Goal: Task Accomplishment & Management: Use online tool/utility

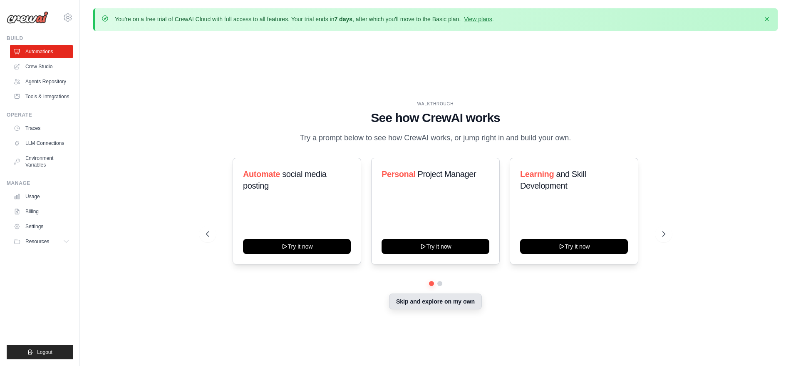
click at [450, 302] on button "Skip and explore on my own" at bounding box center [435, 301] width 93 height 16
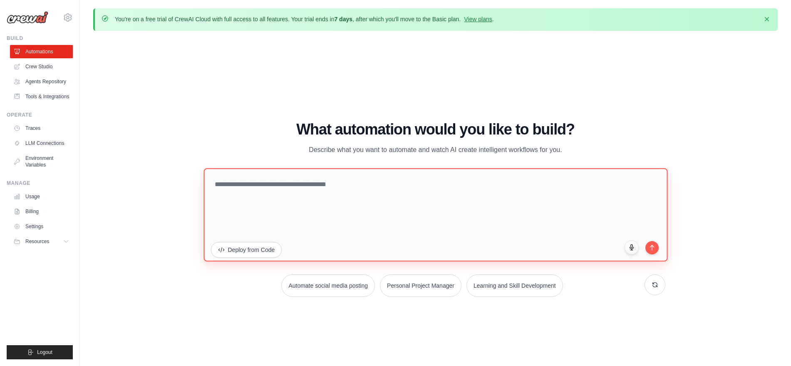
click at [313, 207] on textarea at bounding box center [435, 214] width 464 height 93
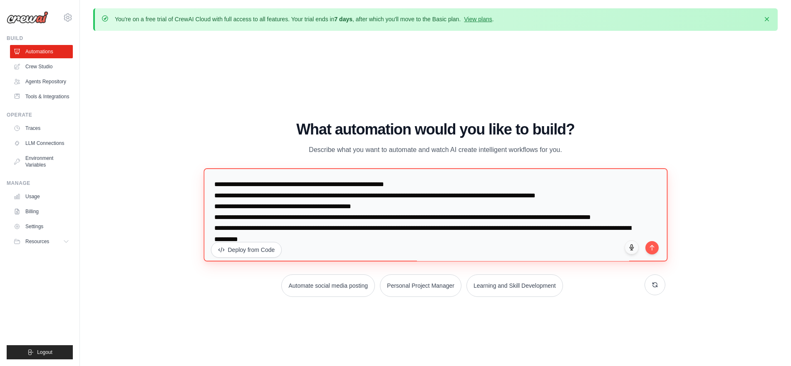
scroll to position [29, 0]
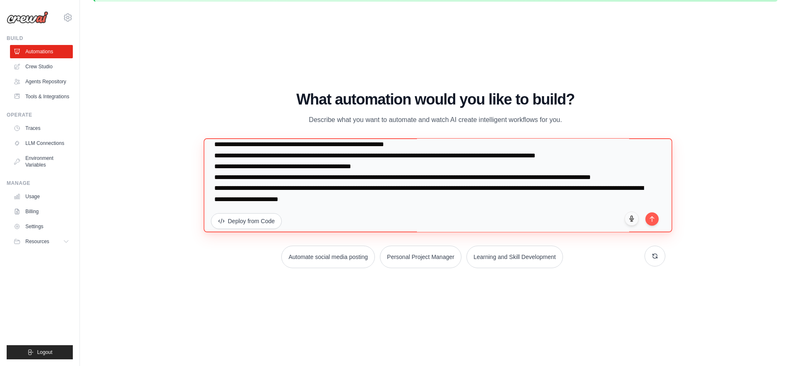
drag, startPoint x: 354, startPoint y: 200, endPoint x: 342, endPoint y: 200, distance: 12.1
click at [342, 200] on textarea "**********" at bounding box center [437, 185] width 468 height 94
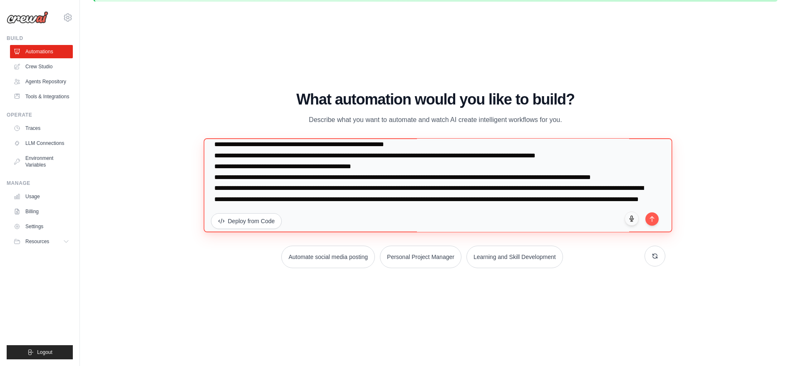
scroll to position [43, 0]
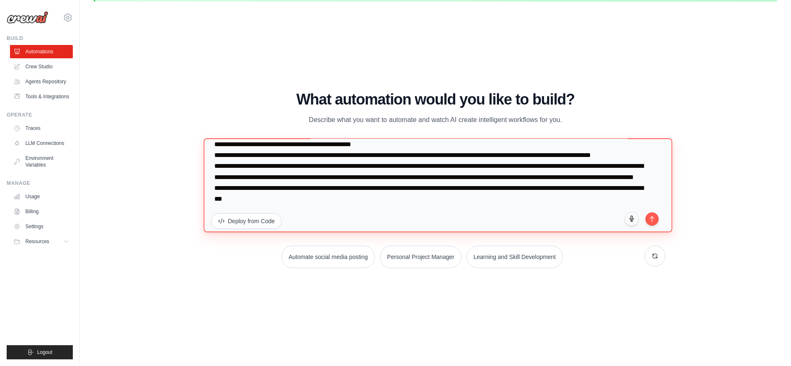
click at [522, 200] on textarea "**********" at bounding box center [437, 185] width 468 height 94
click at [341, 211] on textarea "**********" at bounding box center [437, 185] width 468 height 94
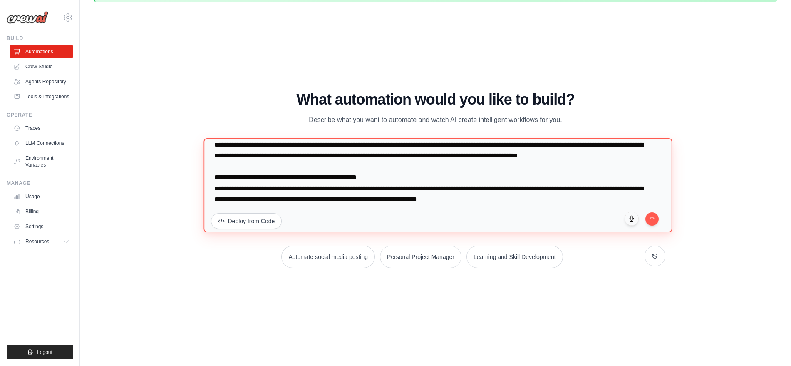
scroll to position [123, 0]
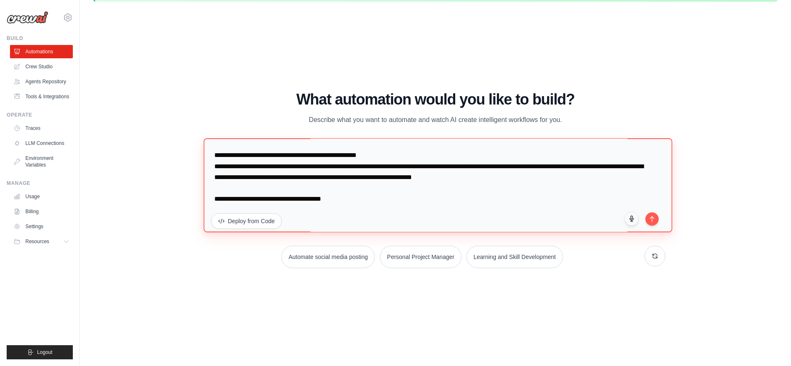
click at [299, 225] on textarea at bounding box center [437, 185] width 468 height 94
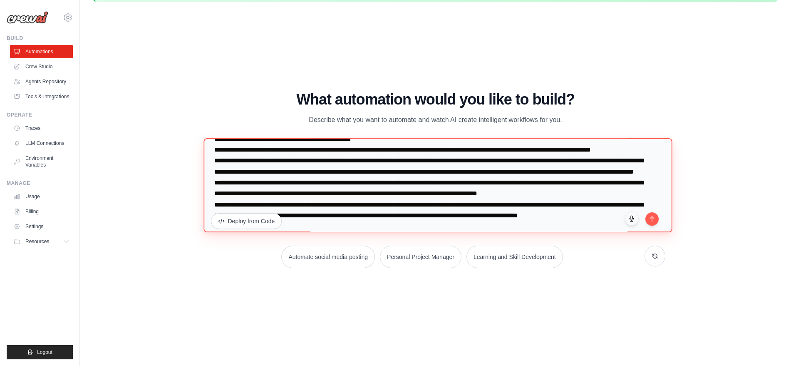
scroll to position [39, 0]
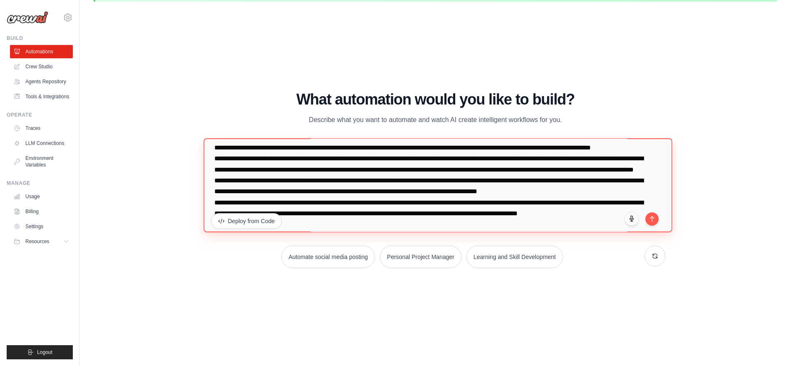
click at [403, 193] on textarea at bounding box center [437, 185] width 468 height 94
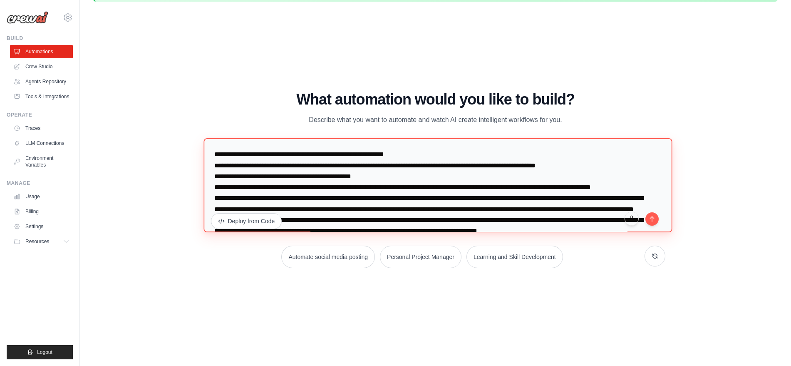
scroll to position [0, 0]
click at [344, 178] on textarea at bounding box center [437, 185] width 468 height 94
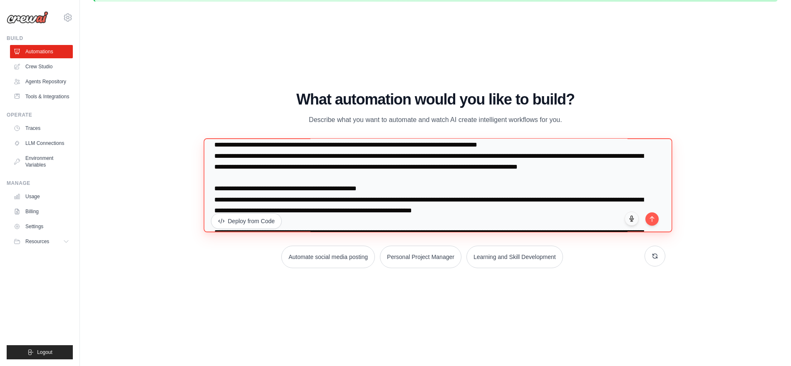
scroll to position [86, 0]
click at [259, 199] on textarea at bounding box center [437, 185] width 468 height 94
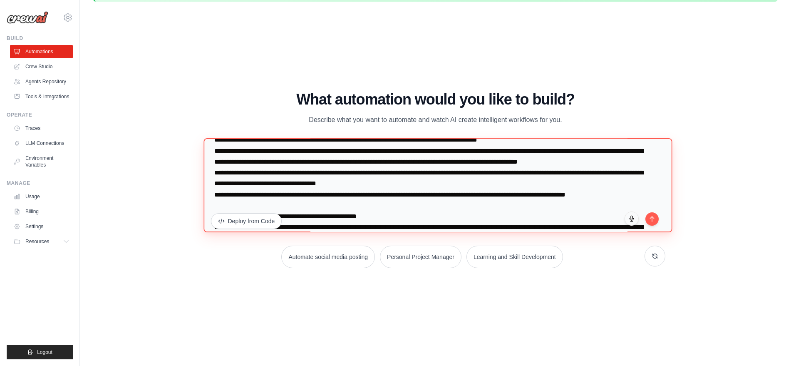
scroll to position [101, 0]
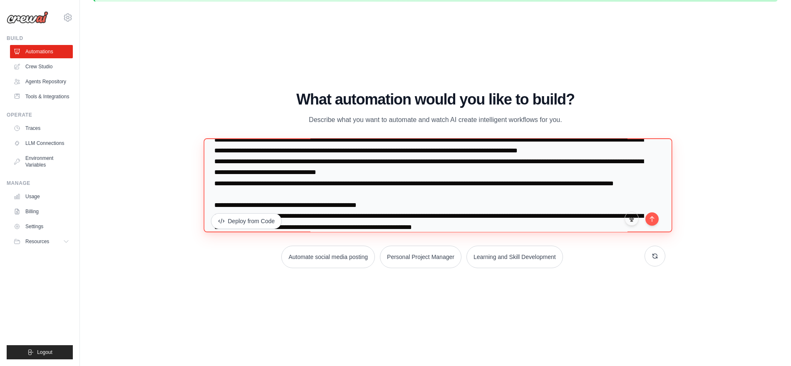
type textarea "**********"
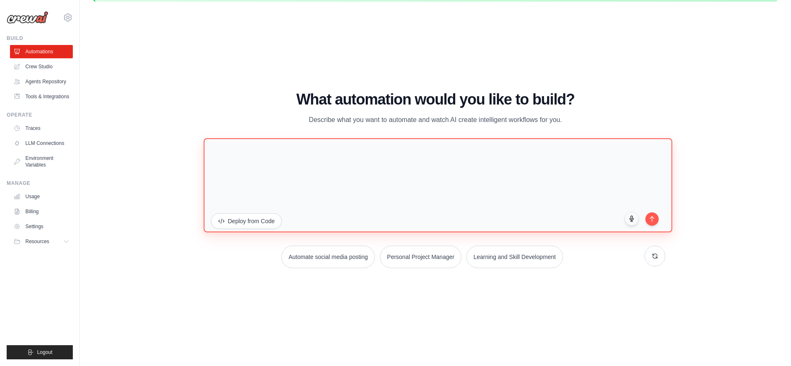
scroll to position [0, 0]
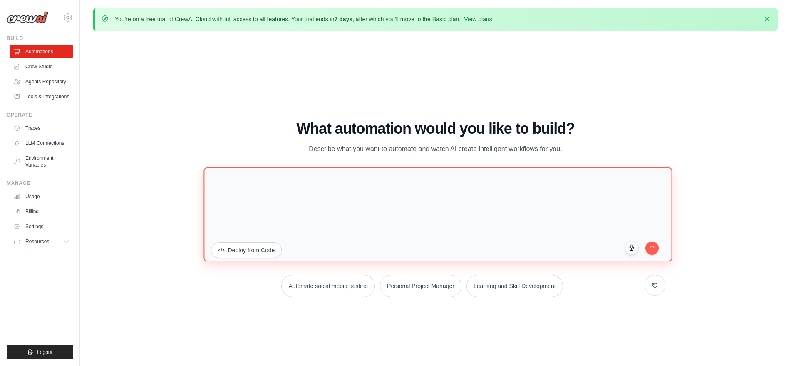
click at [254, 199] on textarea at bounding box center [437, 214] width 468 height 94
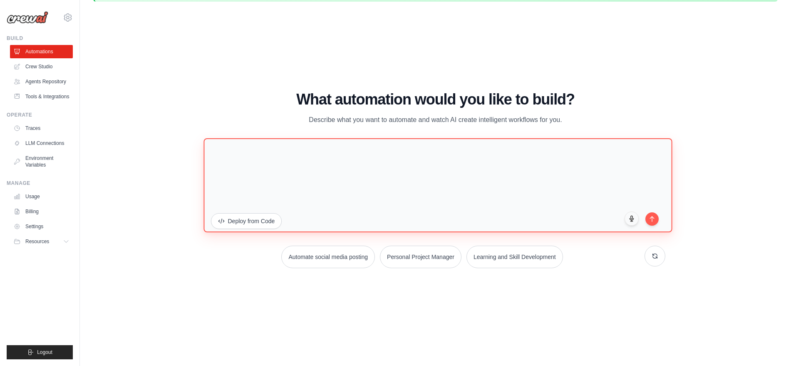
paste textarea "**********"
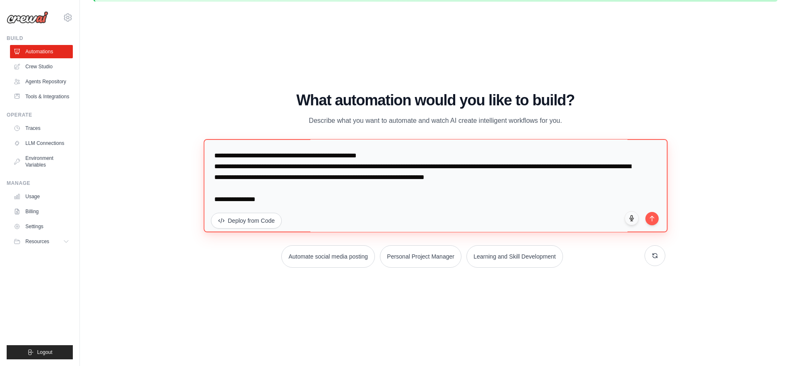
scroll to position [0, 0]
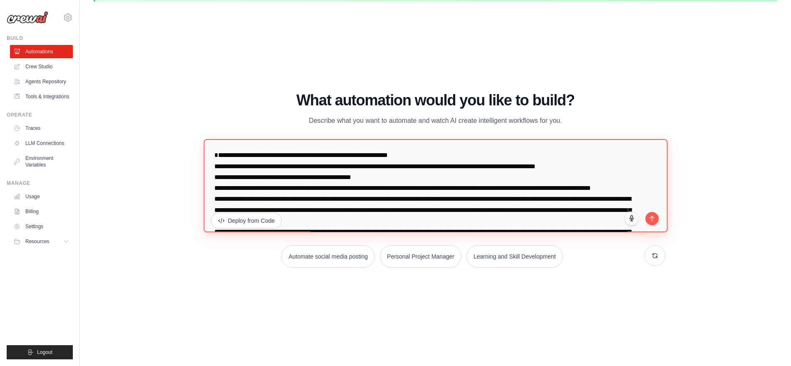
click at [215, 166] on textarea at bounding box center [435, 185] width 464 height 93
paste textarea "**********"
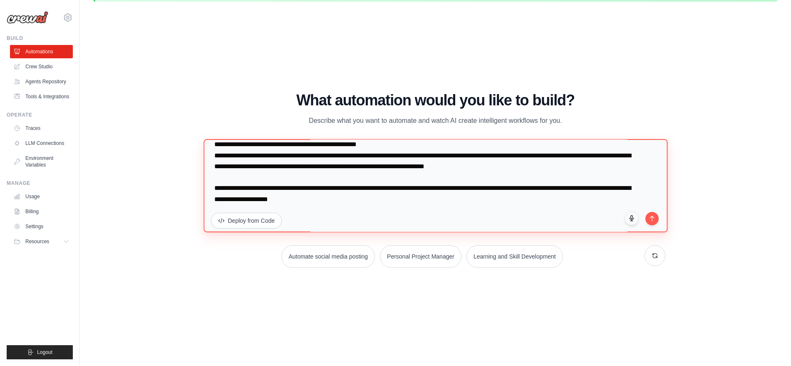
scroll to position [205, 0]
type textarea "**********"
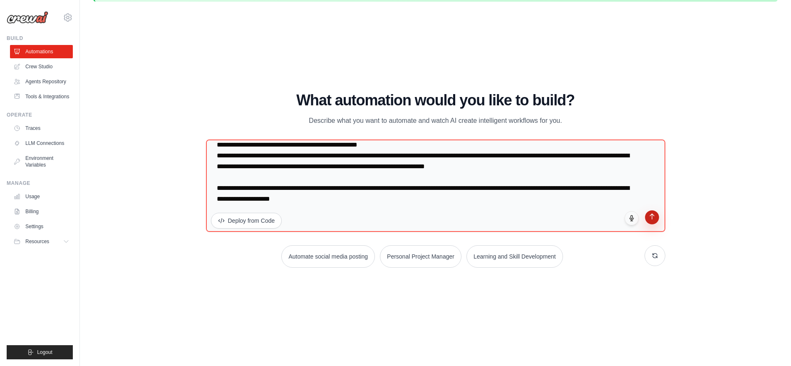
click at [654, 215] on icon "submit" at bounding box center [651, 216] width 7 height 7
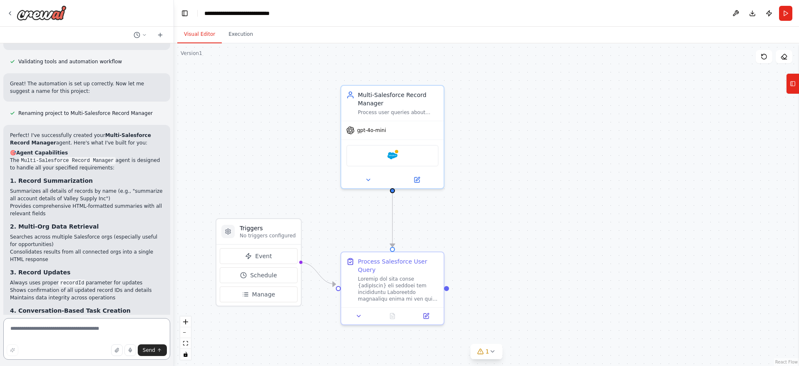
scroll to position [647, 0]
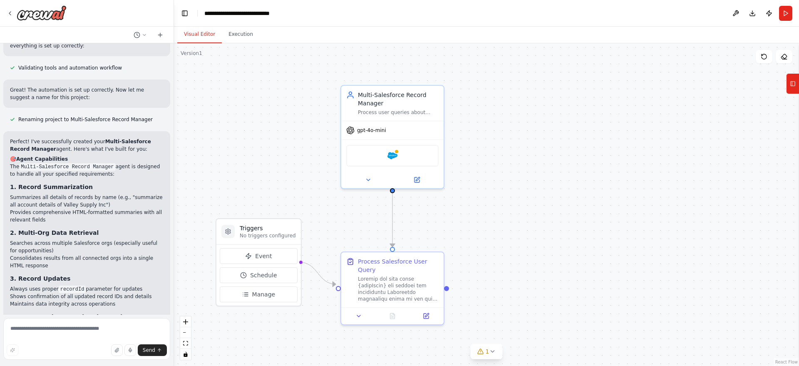
click at [87, 285] on li "Always uses proper recordId parameter for updates" at bounding box center [86, 288] width 153 height 7
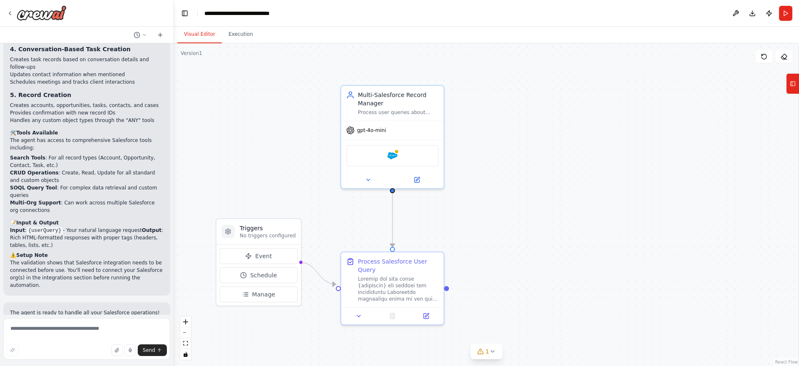
scroll to position [937, 0]
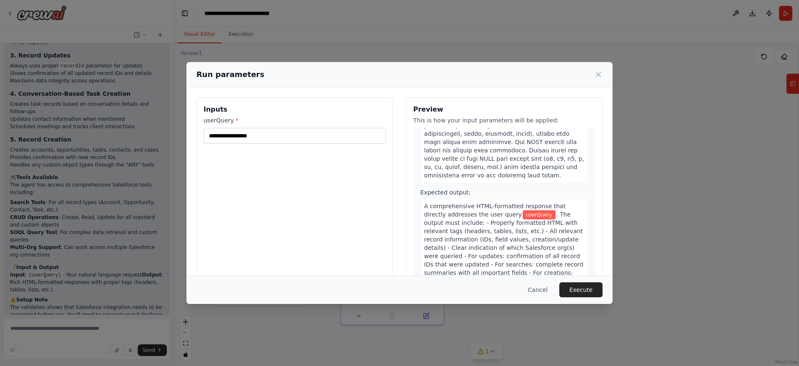
scroll to position [30, 0]
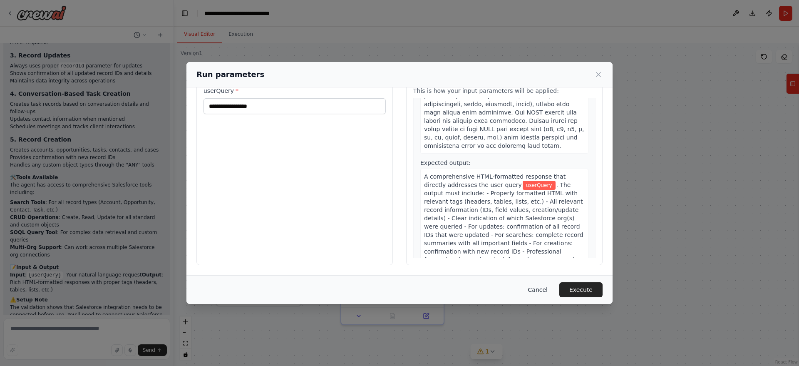
click at [543, 291] on button "Cancel" at bounding box center [537, 289] width 33 height 15
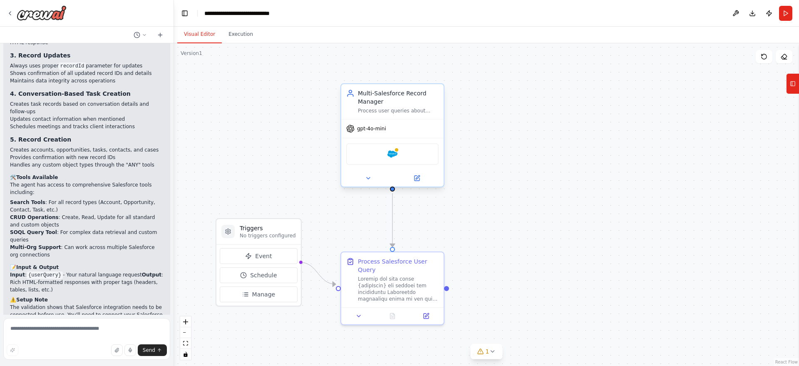
click at [417, 187] on div "Multi-Salesforce Record Manager Process user queries about Salesforce operation…" at bounding box center [392, 135] width 104 height 104
click at [416, 184] on div at bounding box center [392, 178] width 102 height 17
click at [418, 177] on icon at bounding box center [418, 177] width 4 height 4
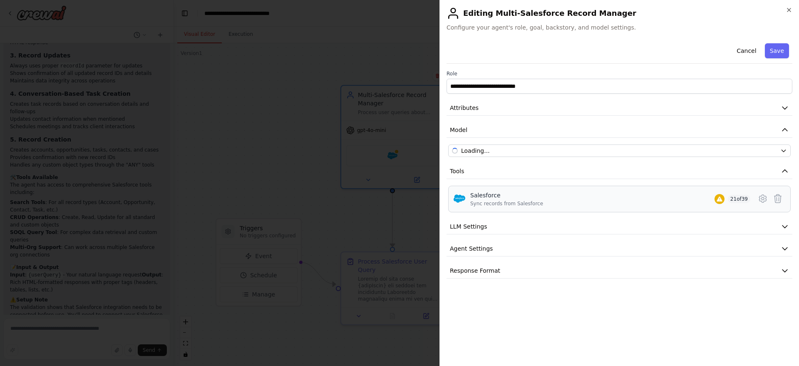
click at [544, 193] on div "Salesforce Sync records from Salesforce 21 of 39" at bounding box center [610, 199] width 280 height 16
click at [672, 201] on div "Salesforce Sync records from Salesforce 21 of 39" at bounding box center [610, 199] width 280 height 16
click at [763, 198] on icon at bounding box center [762, 198] width 10 height 10
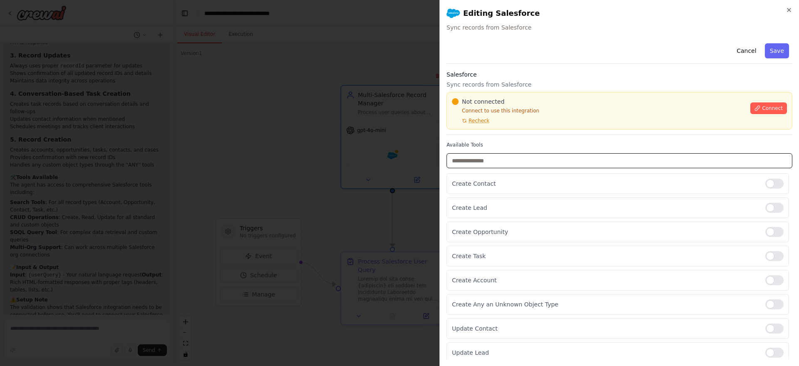
click at [624, 168] on input "text" at bounding box center [619, 160] width 346 height 15
type input "**********"
click at [757, 111] on button "Connect" at bounding box center [768, 108] width 37 height 12
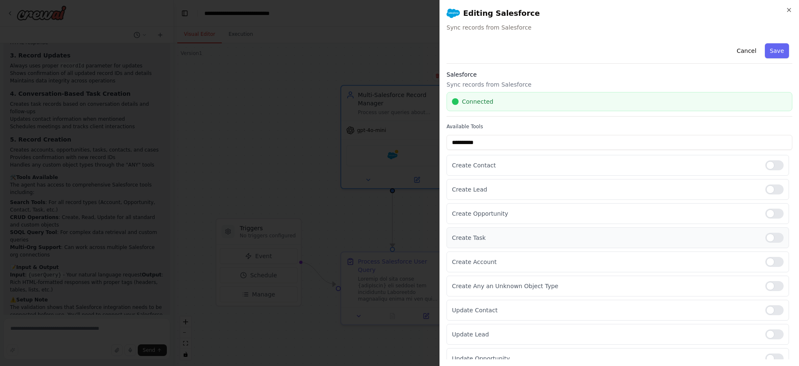
click at [524, 234] on p "Create Task" at bounding box center [605, 237] width 307 height 8
click at [740, 54] on button "Cancel" at bounding box center [746, 50] width 30 height 15
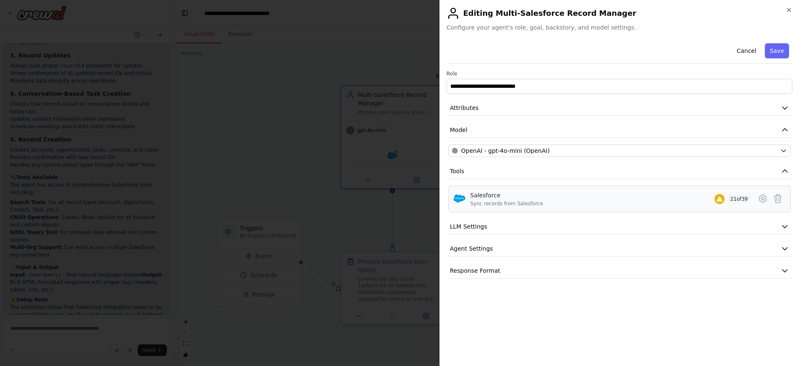
click at [672, 197] on div "Salesforce Sync records from Salesforce 21 of 39" at bounding box center [610, 199] width 280 height 16
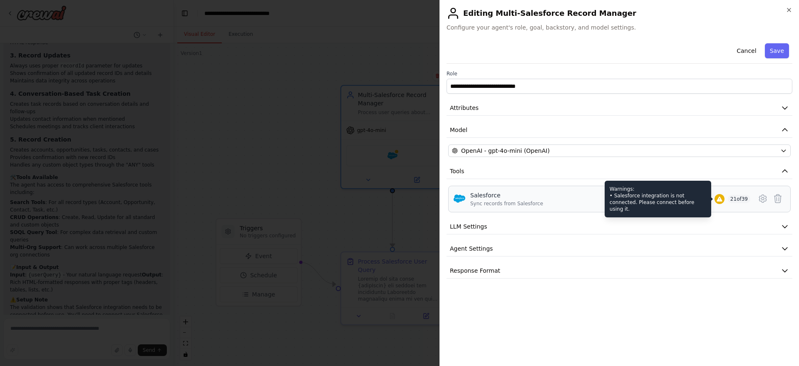
click at [715, 199] on div at bounding box center [719, 199] width 10 height 10
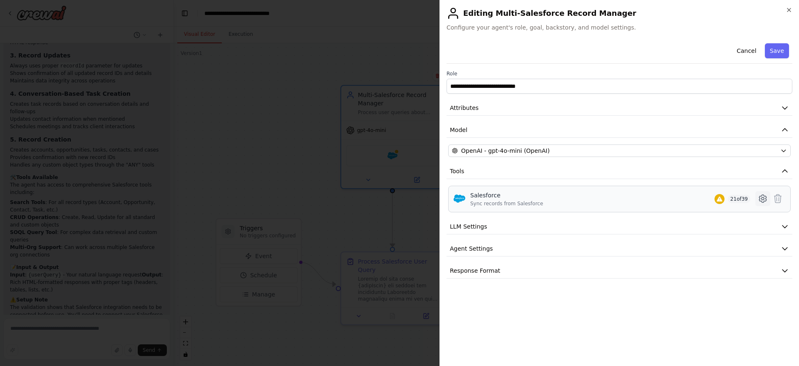
click at [765, 195] on icon at bounding box center [762, 198] width 7 height 7
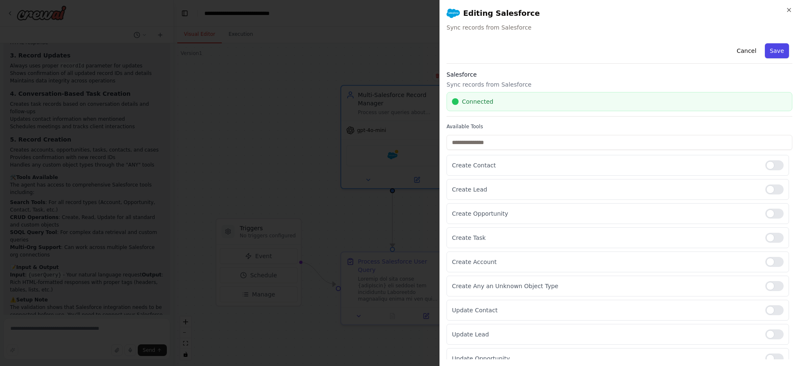
click at [768, 52] on button "Save" at bounding box center [777, 50] width 24 height 15
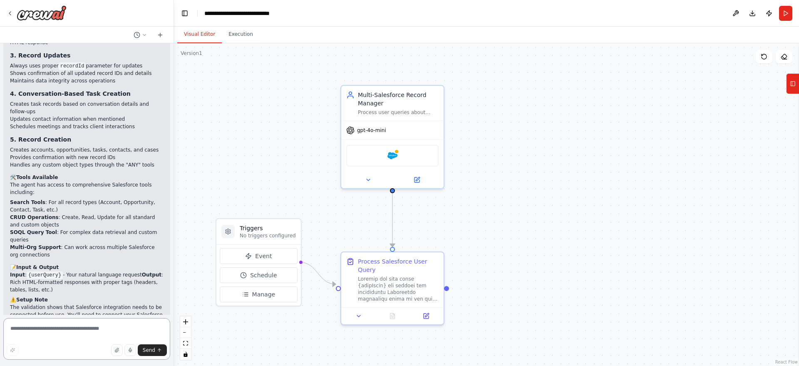
click at [27, 330] on textarea at bounding box center [86, 339] width 167 height 42
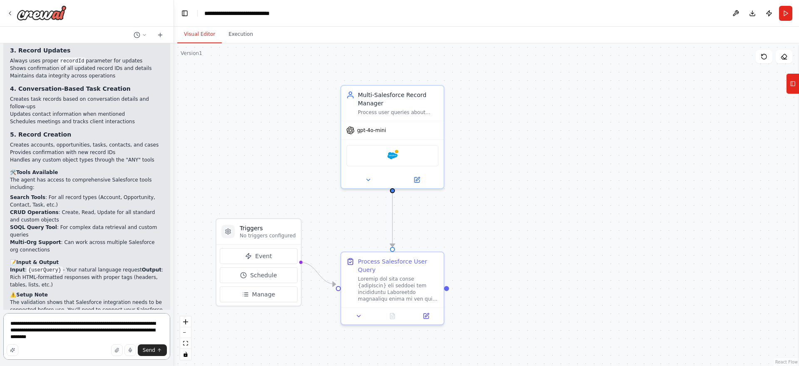
type textarea "**********"
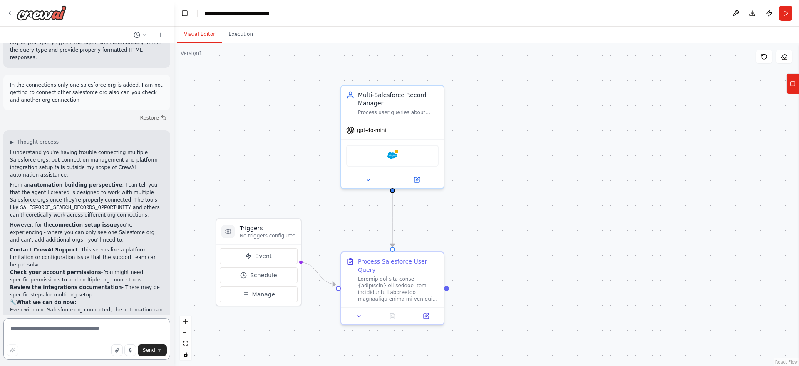
scroll to position [1207, 0]
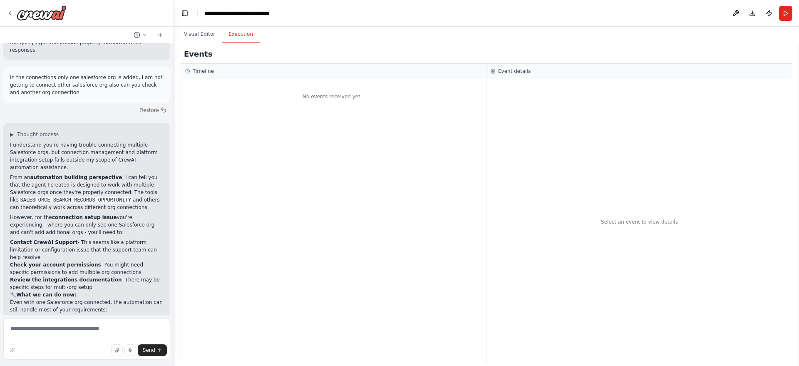
click at [240, 40] on button "Execution" at bounding box center [241, 34] width 38 height 17
click at [212, 41] on button "Visual Editor" at bounding box center [199, 34] width 45 height 17
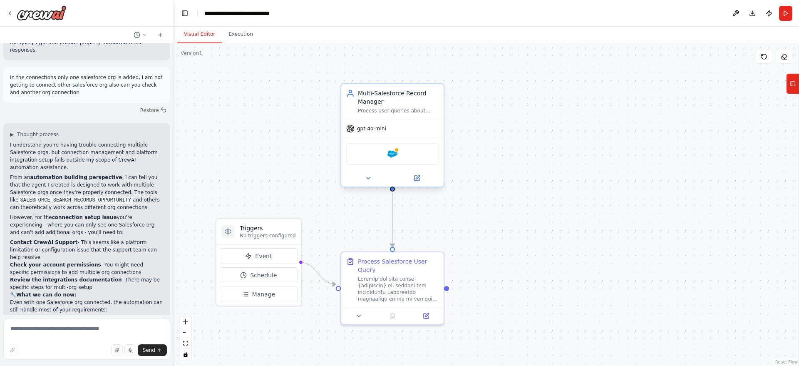
click at [368, 183] on div at bounding box center [392, 178] width 102 height 17
click at [368, 181] on icon at bounding box center [368, 178] width 7 height 7
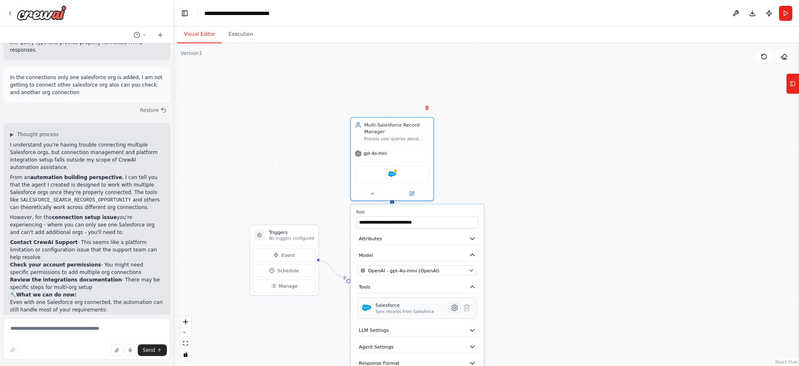
click at [455, 310] on icon at bounding box center [454, 307] width 6 height 6
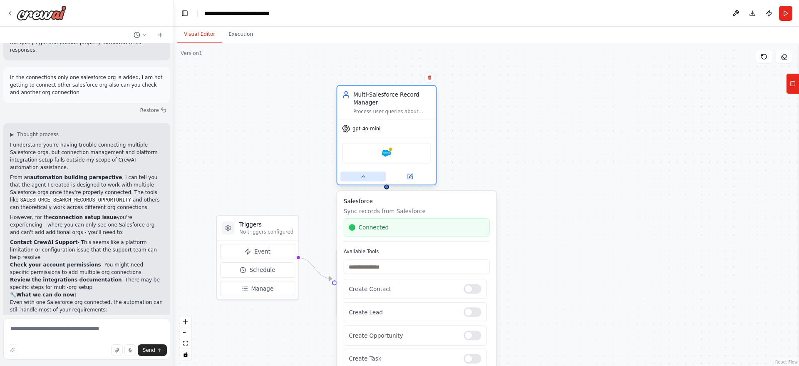
click at [362, 179] on button at bounding box center [362, 176] width 45 height 10
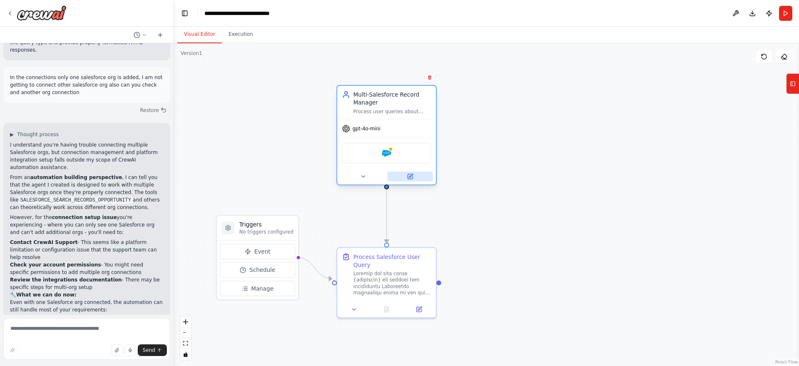
click at [406, 173] on button at bounding box center [409, 176] width 45 height 10
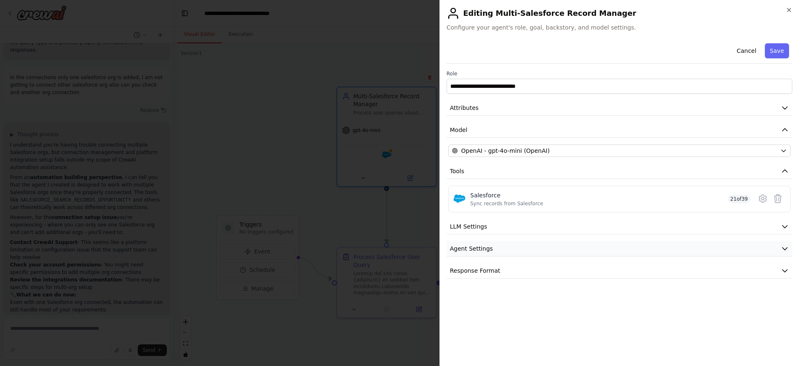
click at [530, 242] on button "Agent Settings" at bounding box center [619, 248] width 346 height 15
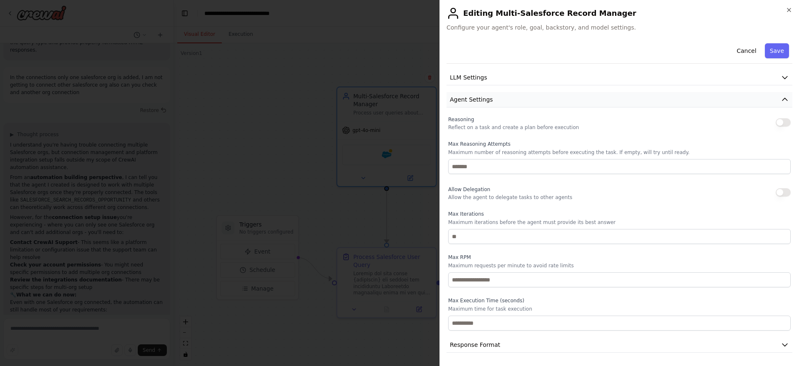
scroll to position [55, 0]
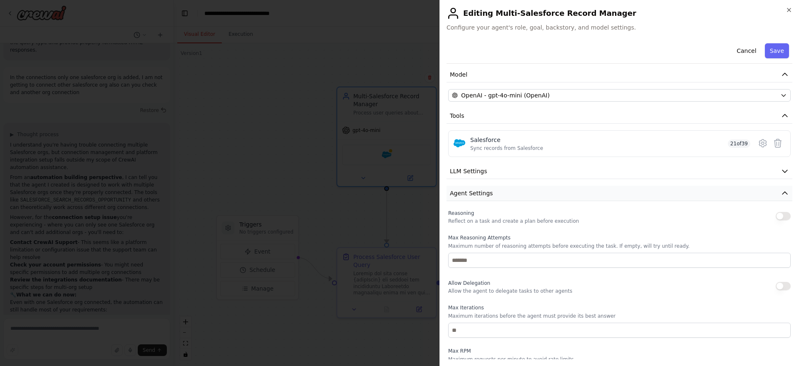
click at [569, 195] on button "Agent Settings" at bounding box center [619, 193] width 346 height 15
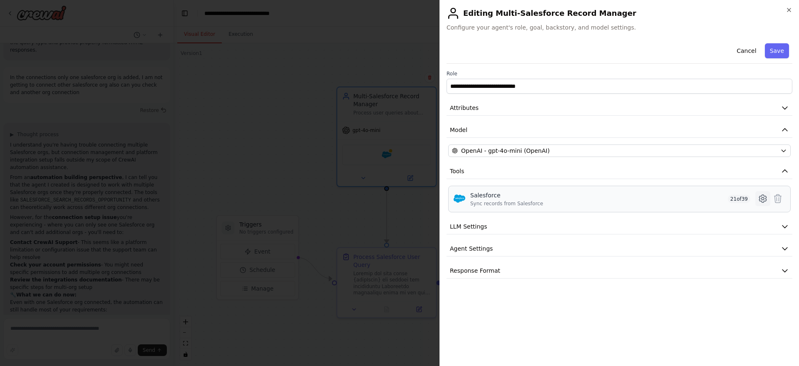
click at [763, 195] on icon at bounding box center [762, 198] width 10 height 10
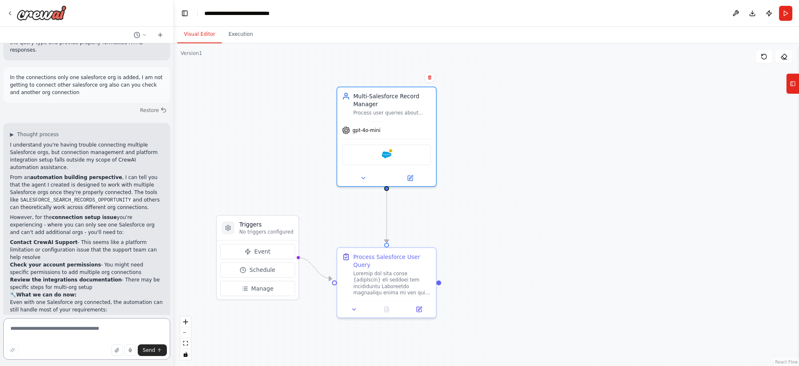
click at [77, 325] on textarea at bounding box center [86, 339] width 167 height 42
type textarea "**********"
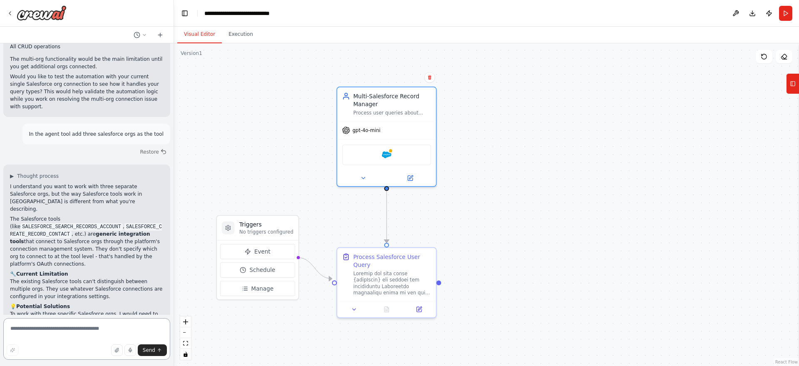
scroll to position [1643, 0]
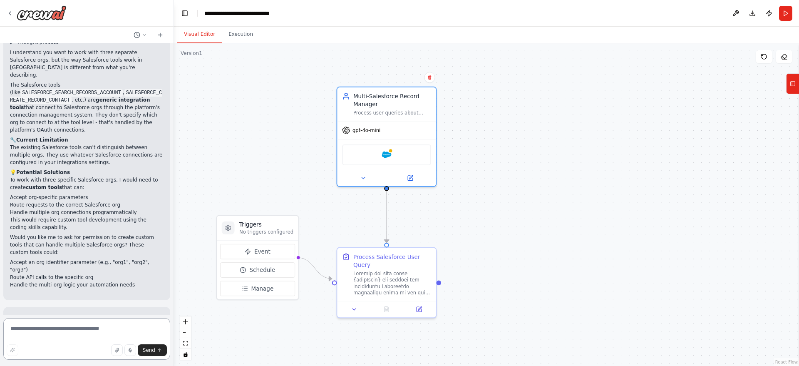
click at [40, 328] on textarea at bounding box center [86, 339] width 167 height 42
type textarea "**********"
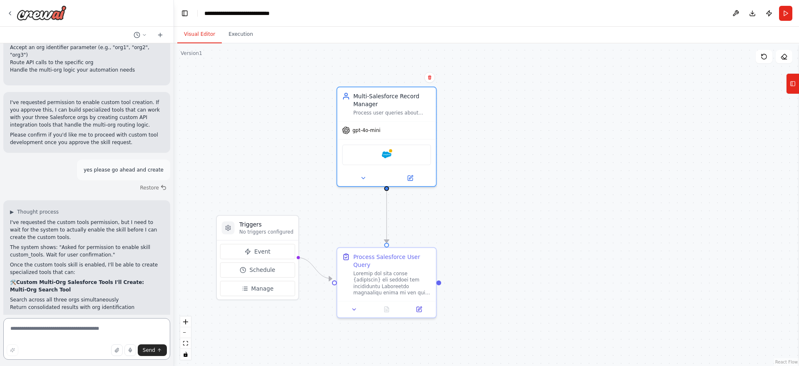
scroll to position [1876, 0]
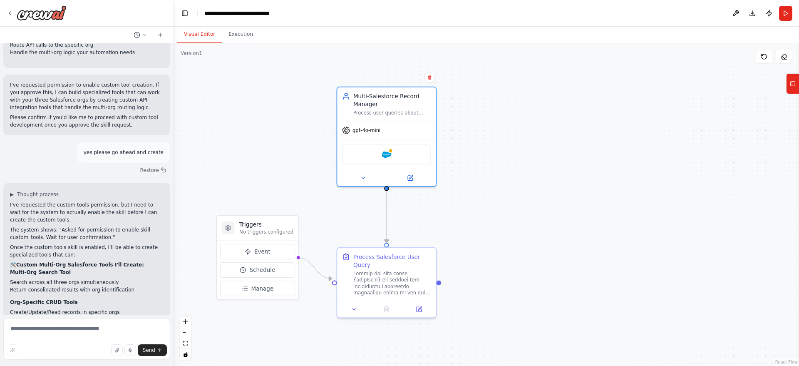
click at [32, 325] on textarea at bounding box center [86, 339] width 167 height 42
click at [40, 332] on textarea at bounding box center [86, 339] width 167 height 42
click at [398, 156] on div "Salesforce" at bounding box center [386, 153] width 89 height 21
click at [416, 176] on button at bounding box center [409, 176] width 45 height 10
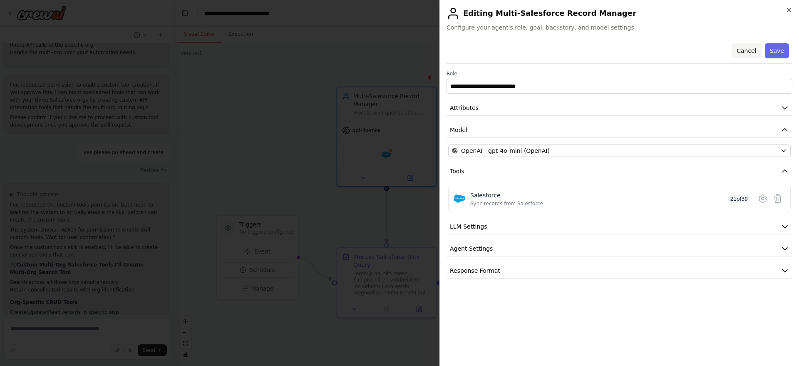
click at [748, 49] on button "Cancel" at bounding box center [746, 50] width 30 height 15
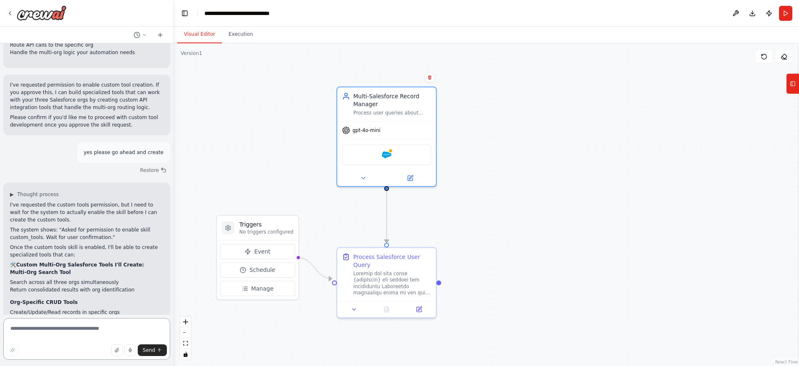
click at [30, 333] on textarea at bounding box center [86, 339] width 167 height 42
type textarea "**********"
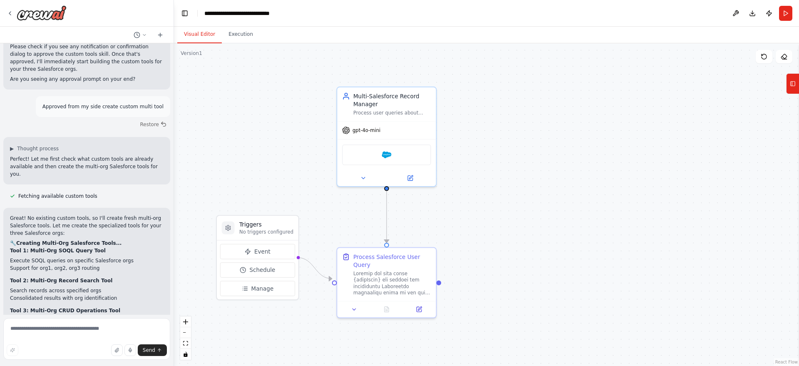
scroll to position [2222, 0]
click at [792, 88] on icon at bounding box center [792, 83] width 6 height 13
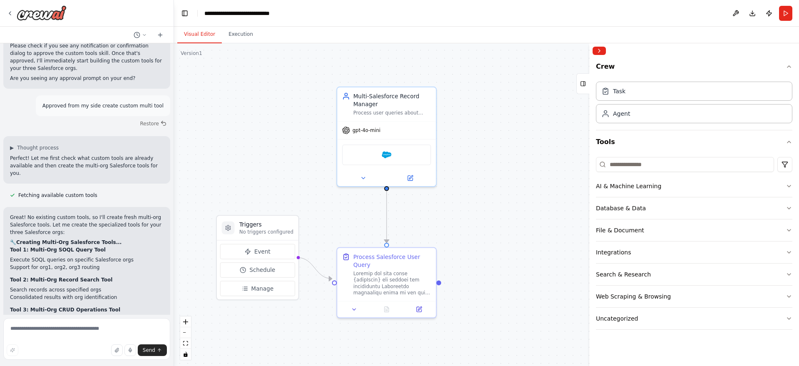
drag, startPoint x: 709, startPoint y: 156, endPoint x: 579, endPoint y: 167, distance: 129.8
click at [589, 167] on div "Crew Task Agent Tools AI & Machine Learning Database & Data File & Document Int…" at bounding box center [694, 204] width 210 height 322
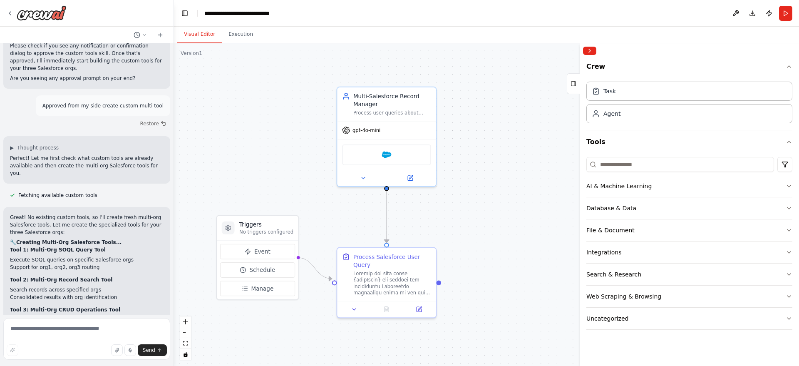
click at [616, 249] on div "Integrations" at bounding box center [603, 252] width 35 height 8
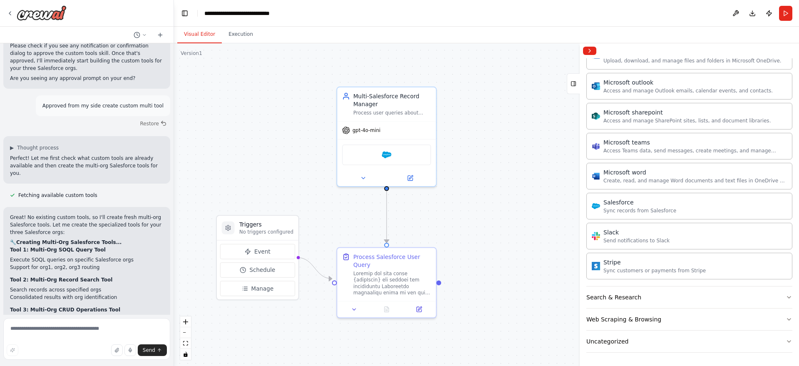
scroll to position [491, 0]
click at [643, 213] on div "Sync records from Salesforce" at bounding box center [639, 212] width 73 height 7
click at [32, 329] on textarea at bounding box center [86, 339] width 167 height 42
type textarea "****"
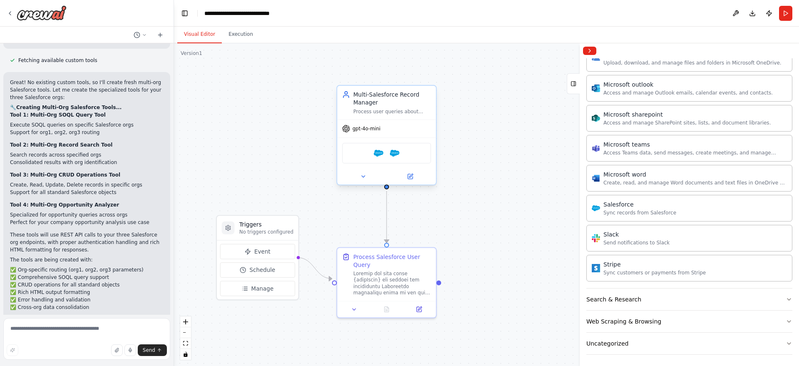
scroll to position [2366, 0]
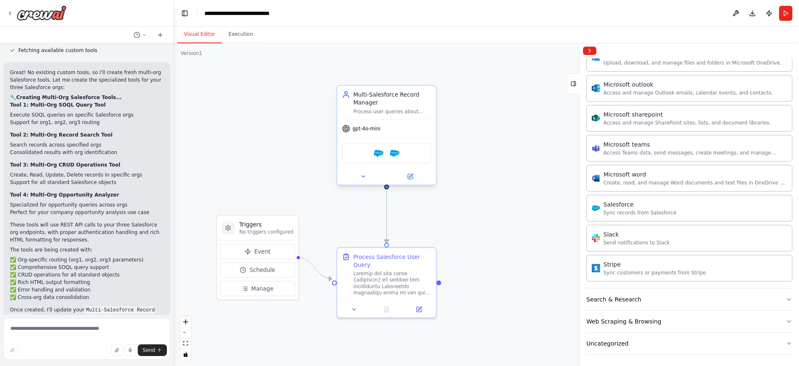
click at [393, 160] on div "Salesforce Salesforce" at bounding box center [386, 153] width 89 height 21
click at [413, 178] on button at bounding box center [409, 176] width 45 height 10
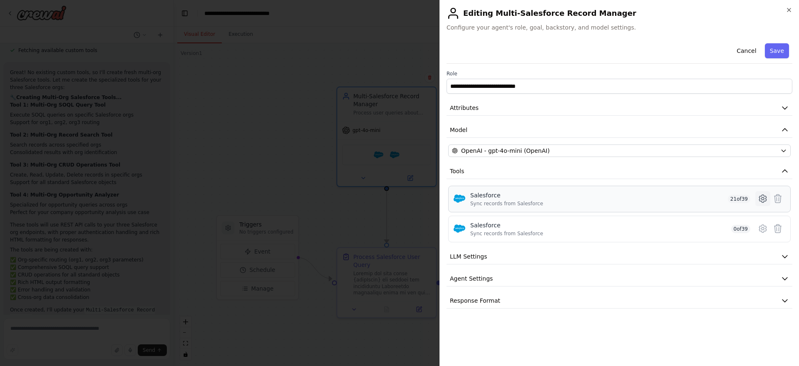
click at [763, 198] on icon at bounding box center [762, 198] width 2 height 2
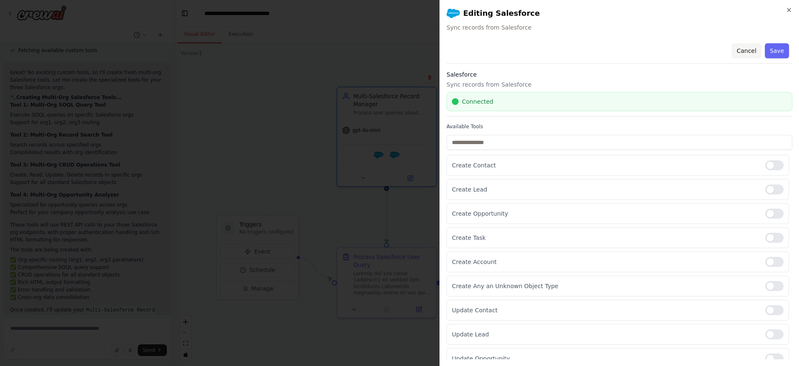
click at [744, 49] on button "Cancel" at bounding box center [746, 50] width 30 height 15
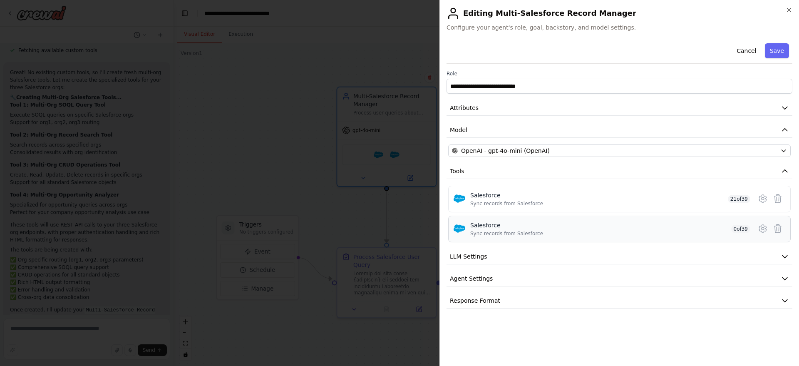
click at [675, 227] on div "Salesforce Sync records from Salesforce 0 of 39" at bounding box center [610, 229] width 280 height 16
click at [764, 227] on icon at bounding box center [762, 228] width 10 height 10
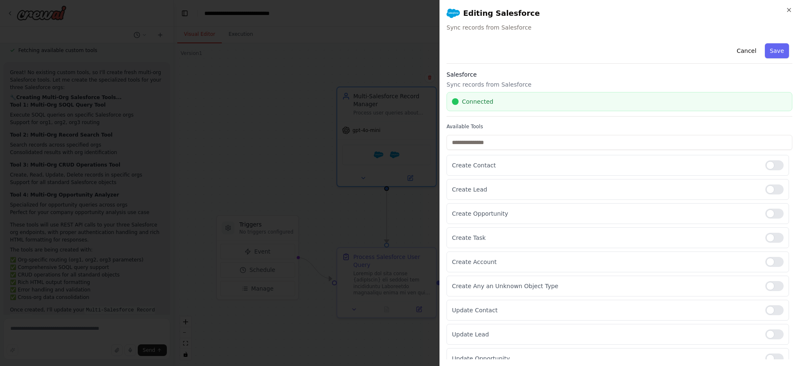
click at [722, 95] on div "Connected" at bounding box center [619, 101] width 346 height 19
click at [742, 49] on button "Cancel" at bounding box center [746, 50] width 30 height 15
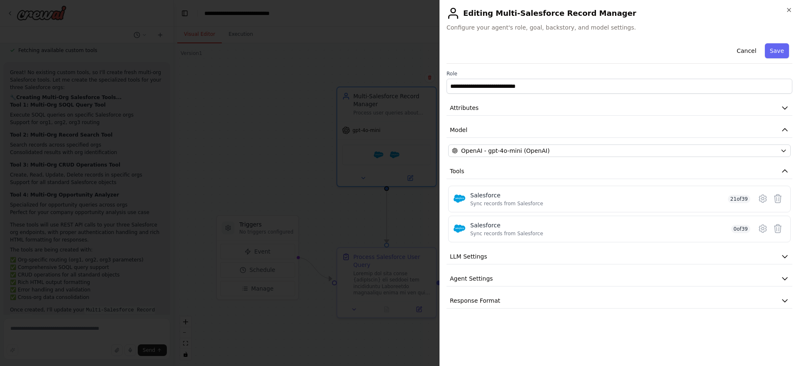
click at [742, 49] on button "Cancel" at bounding box center [746, 50] width 30 height 15
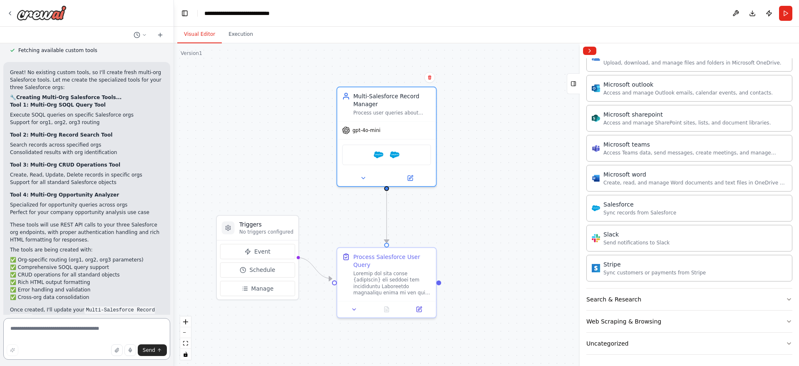
click at [63, 329] on textarea at bounding box center [86, 339] width 167 height 42
type textarea "**********"
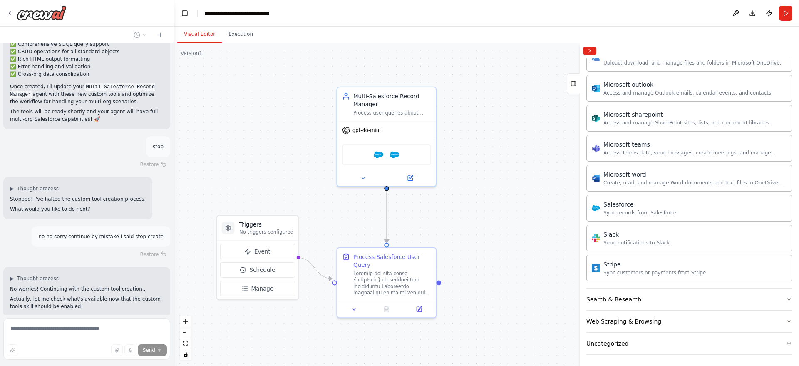
scroll to position [2597, 0]
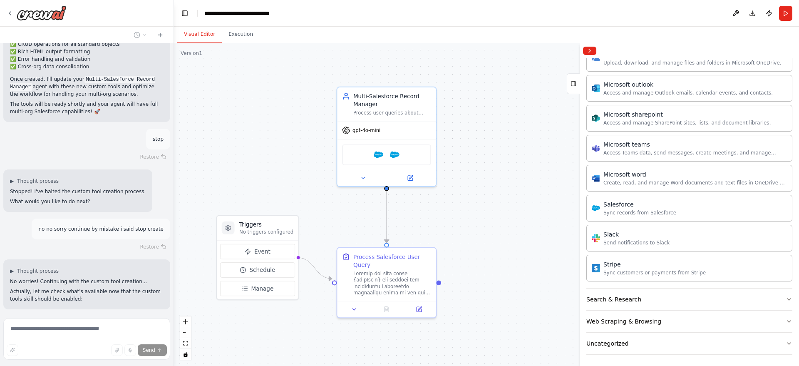
click at [527, 245] on div ".deletable-edge-delete-btn { width: 20px; height: 20px; border: 0px solid #ffff…" at bounding box center [486, 204] width 625 height 322
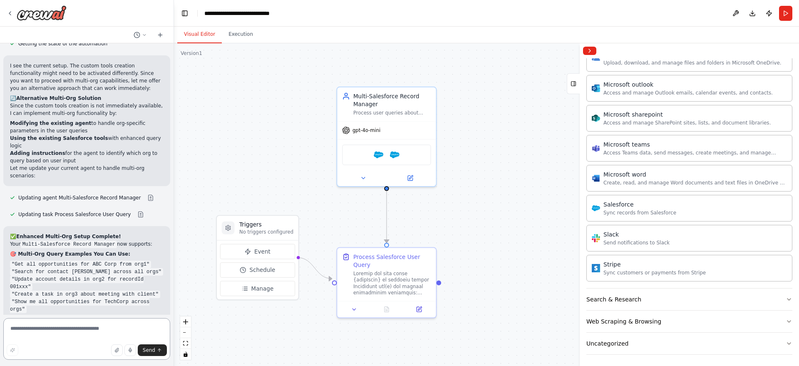
scroll to position [2979, 0]
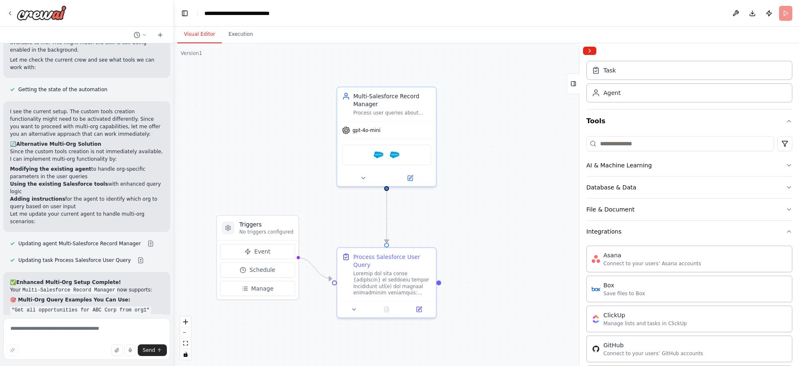
scroll to position [0, 0]
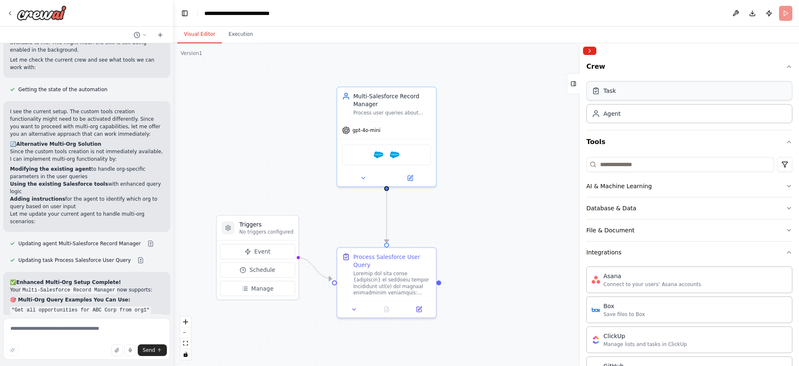
click at [675, 92] on div "Task" at bounding box center [689, 90] width 206 height 19
click at [653, 123] on div "Task Agent" at bounding box center [689, 100] width 206 height 45
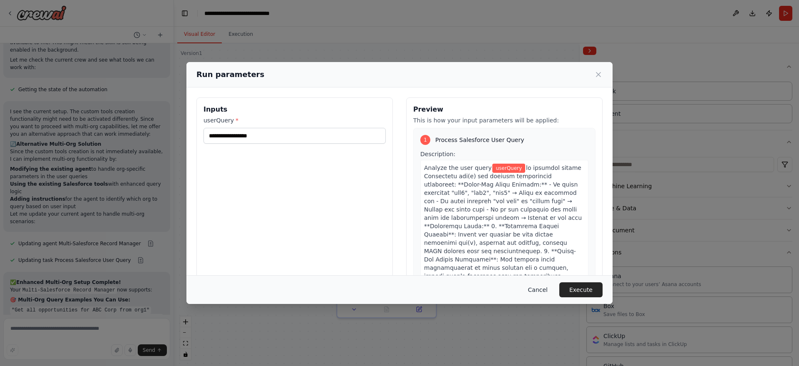
click at [542, 290] on button "Cancel" at bounding box center [537, 289] width 33 height 15
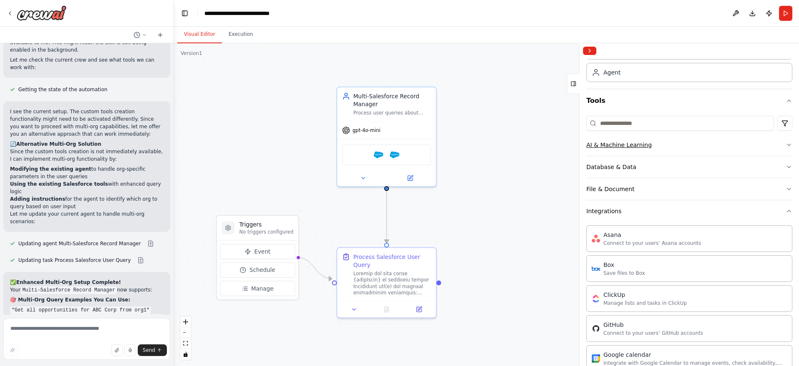
scroll to position [42, 0]
click at [390, 143] on div "Salesforce Salesforce" at bounding box center [386, 153] width 89 height 21
click at [396, 132] on div "gpt-4o-mini" at bounding box center [386, 128] width 99 height 17
click at [411, 179] on button at bounding box center [409, 176] width 45 height 10
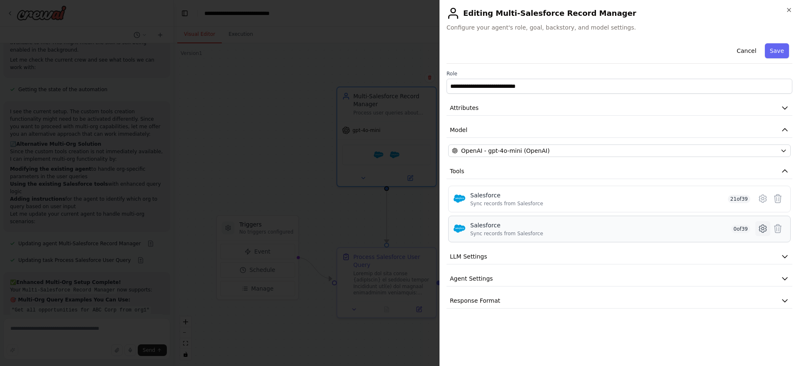
click at [759, 223] on icon at bounding box center [762, 228] width 10 height 10
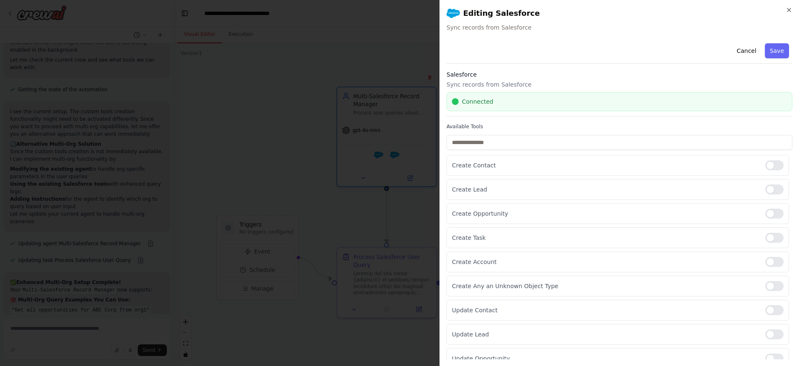
click at [615, 94] on div "Connected" at bounding box center [619, 101] width 346 height 19
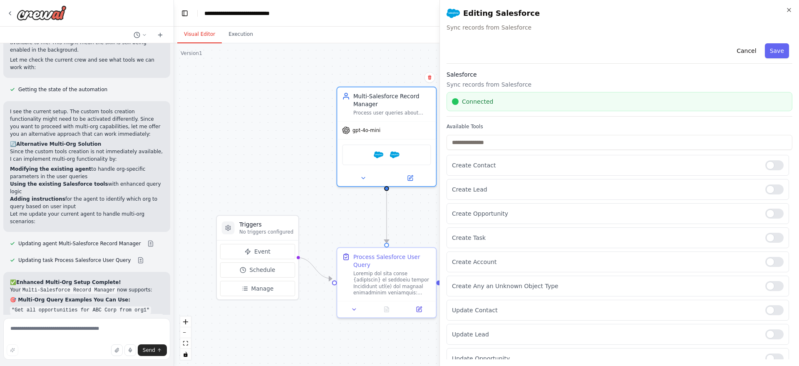
drag, startPoint x: 525, startPoint y: 110, endPoint x: 95, endPoint y: 317, distance: 477.0
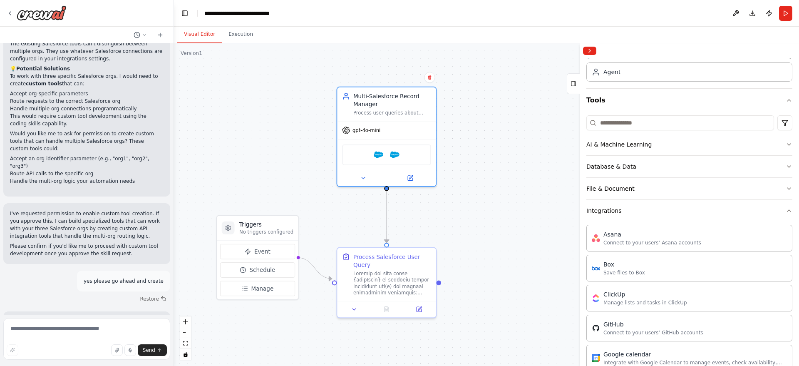
scroll to position [1747, 0]
click at [146, 292] on button "Restore" at bounding box center [153, 298] width 35 height 12
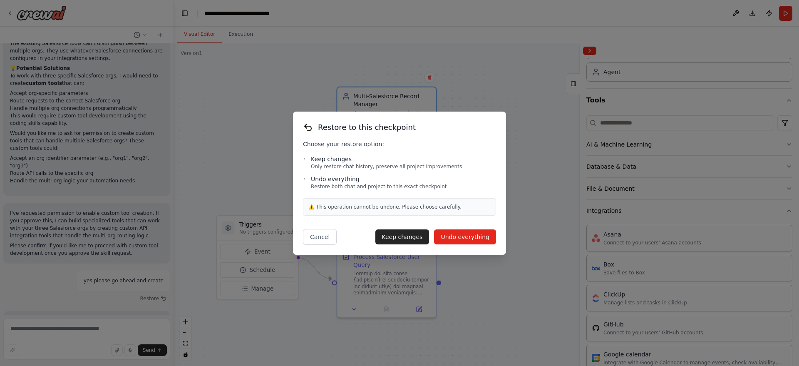
click at [450, 240] on button "Undo everything" at bounding box center [465, 236] width 62 height 15
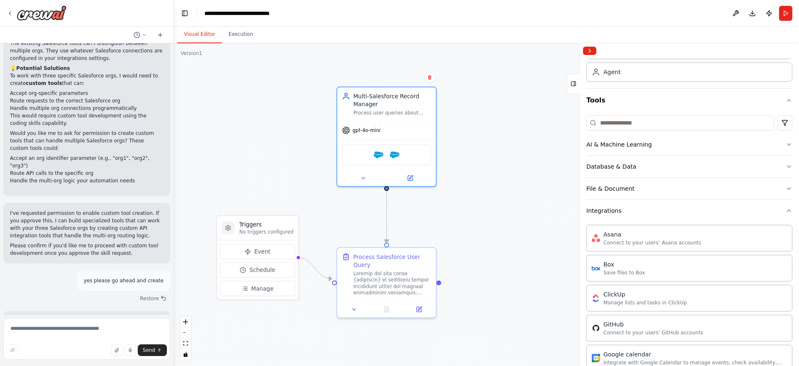
type textarea "**********"
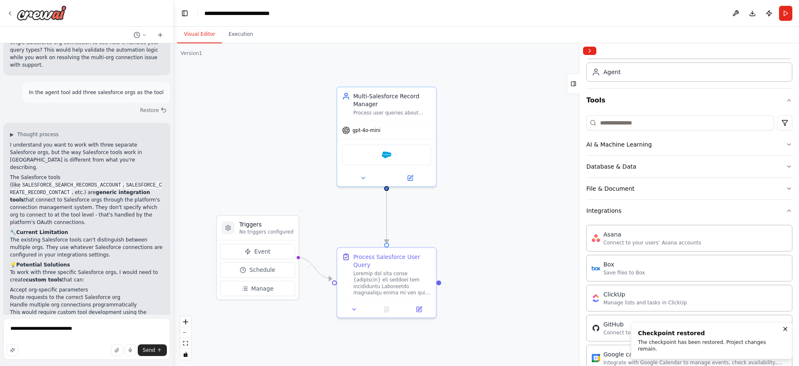
scroll to position [1549, 0]
click at [379, 270] on div at bounding box center [392, 282] width 78 height 26
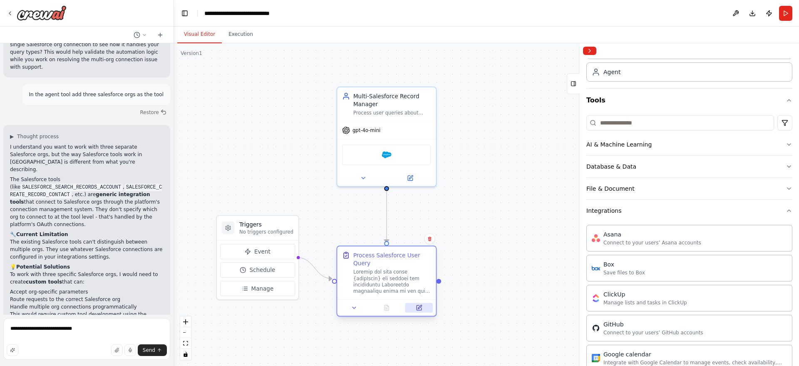
click at [418, 305] on icon at bounding box center [420, 307] width 4 height 4
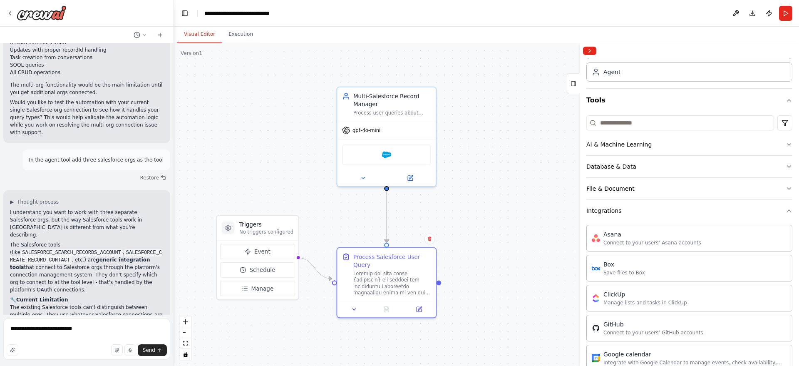
scroll to position [1482, 0]
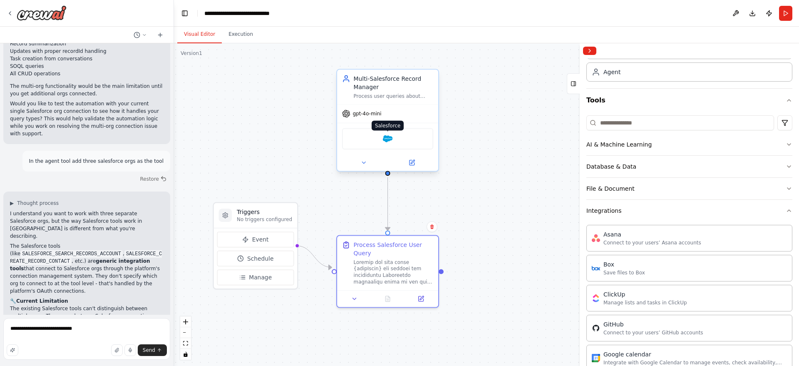
click at [389, 134] on img at bounding box center [388, 139] width 10 height 10
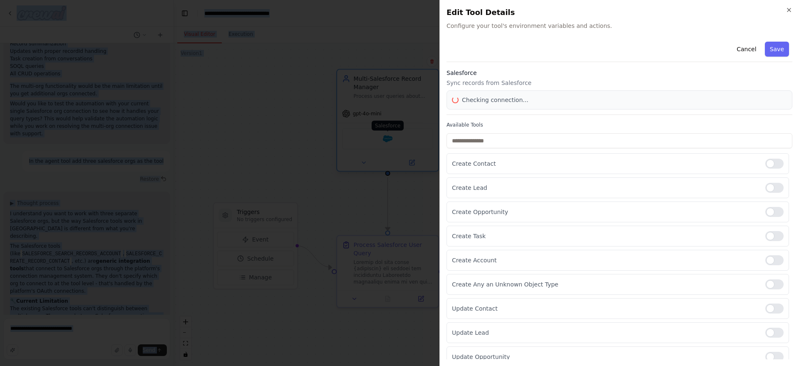
click at [389, 134] on div at bounding box center [399, 183] width 799 height 366
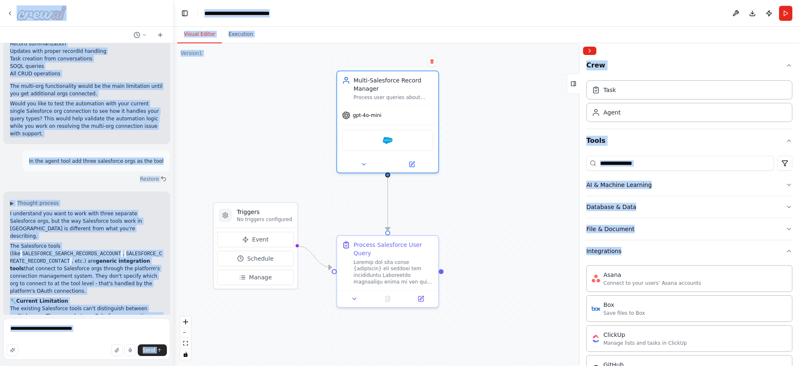
scroll to position [2, 0]
click at [411, 162] on icon at bounding box center [413, 162] width 4 height 4
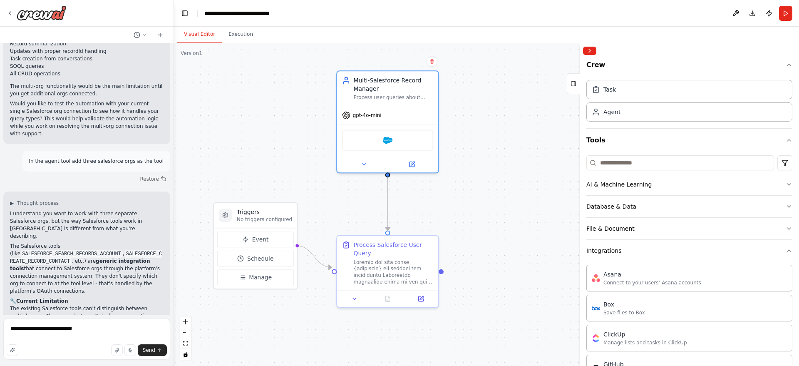
scroll to position [1576, 0]
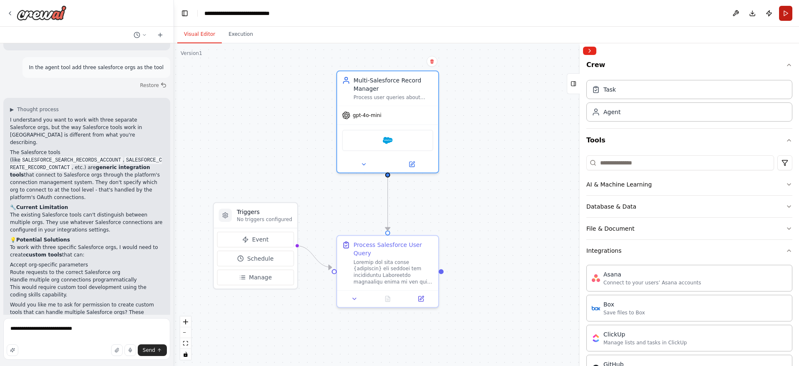
click at [785, 12] on button "Run" at bounding box center [785, 13] width 13 height 15
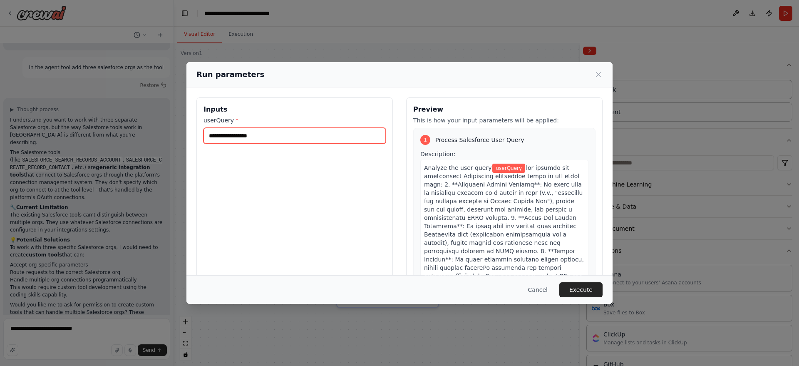
click at [296, 131] on input "userQuery *" at bounding box center [294, 136] width 182 height 16
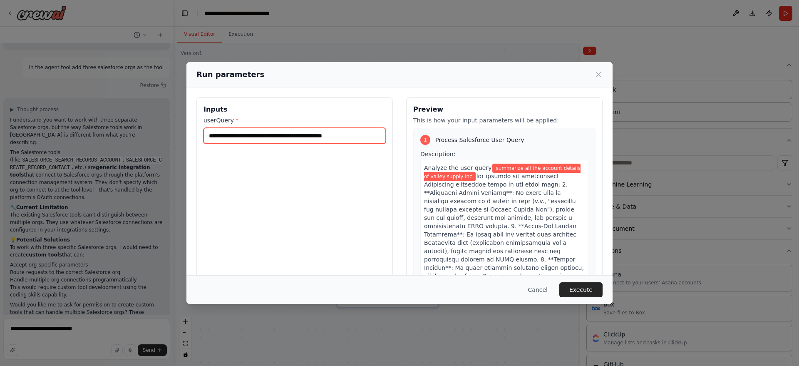
type input "**********"
click at [589, 289] on button "Execute" at bounding box center [580, 289] width 43 height 15
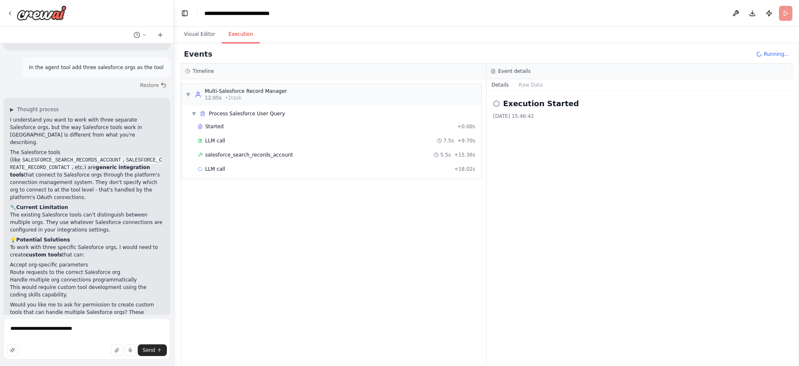
click at [285, 133] on div "Started + 0.00s LLM call 7.5s + 9.70s salesforce_search_records_account 5.5s + …" at bounding box center [334, 148] width 293 height 57
click at [227, 144] on div "LLM call 7.5s + 9.70s" at bounding box center [336, 140] width 283 height 12
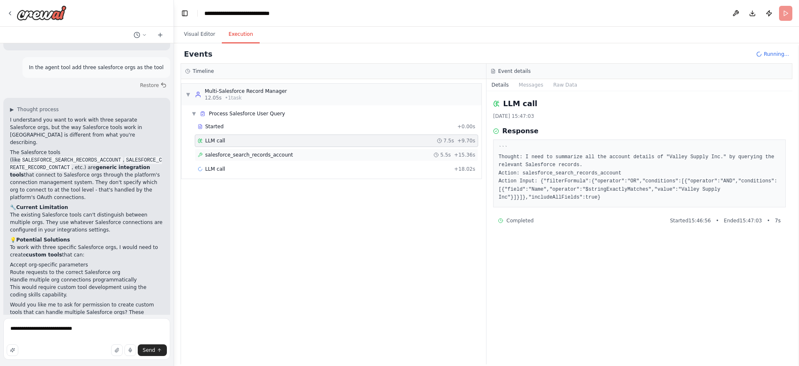
click at [227, 157] on span "salesforce_search_records_account" at bounding box center [249, 154] width 88 height 7
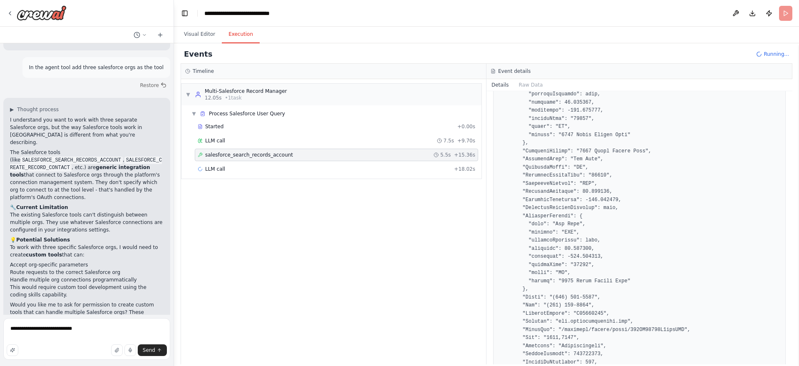
scroll to position [361, 0]
click at [422, 166] on div "LLM call + 18.02s" at bounding box center [336, 169] width 277 height 7
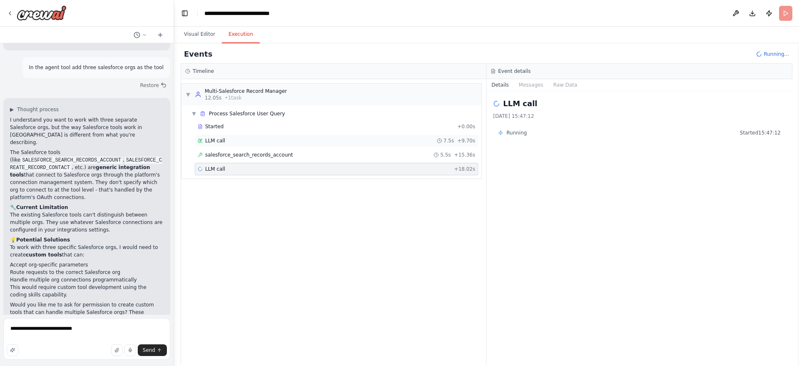
click at [410, 143] on div "LLM call 7.5s + 9.70s" at bounding box center [336, 140] width 277 height 7
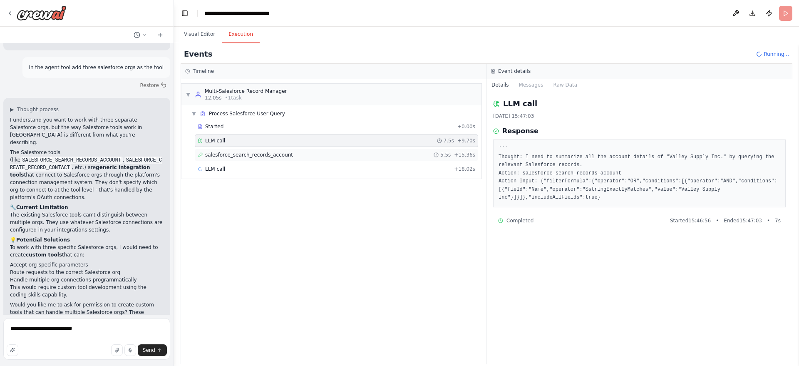
click at [407, 150] on div "salesforce_search_records_account 5.5s + 15.36s" at bounding box center [336, 154] width 283 height 12
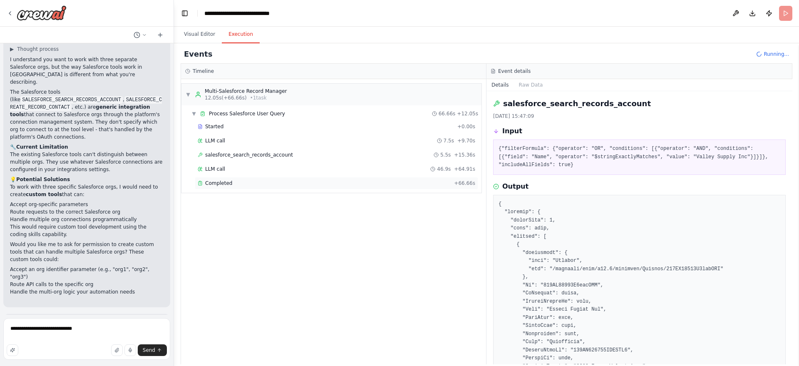
scroll to position [1643, 0]
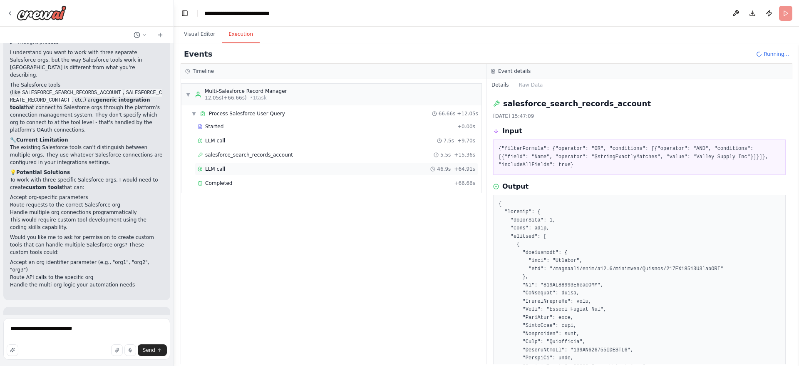
click at [304, 173] on div "LLM call 46.9s + 64.91s" at bounding box center [336, 169] width 283 height 12
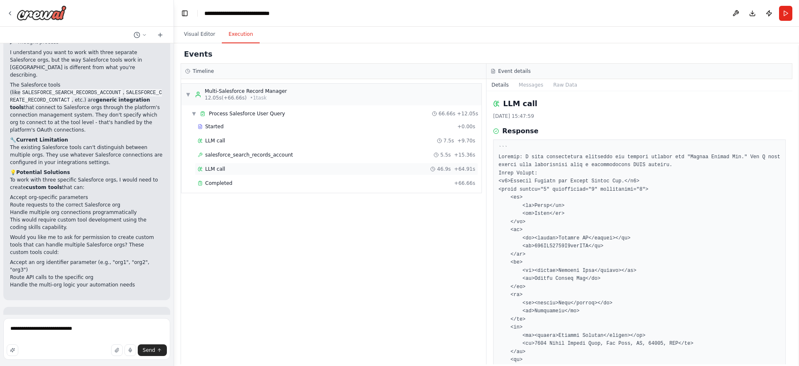
click at [304, 173] on div "LLM call 46.9s + 64.91s" at bounding box center [336, 169] width 283 height 12
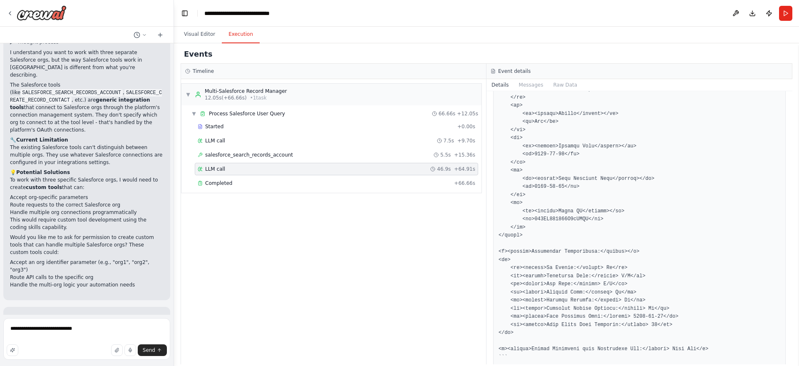
scroll to position [580, 0]
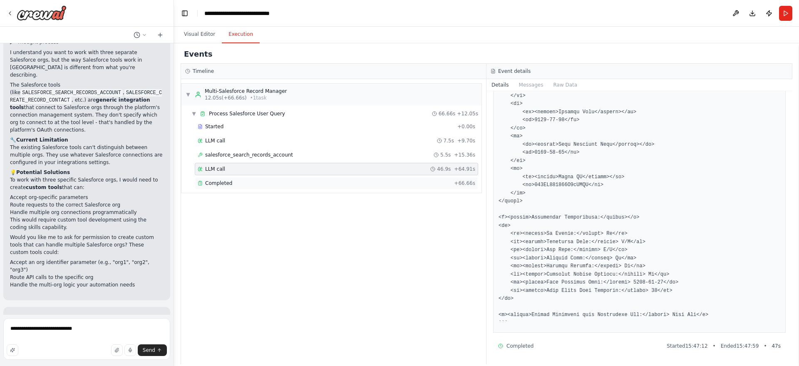
click at [230, 186] on div "Completed" at bounding box center [324, 183] width 253 height 7
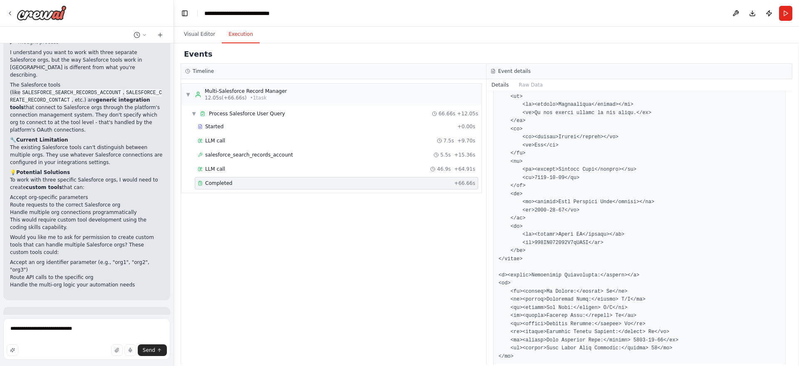
scroll to position [745, 0]
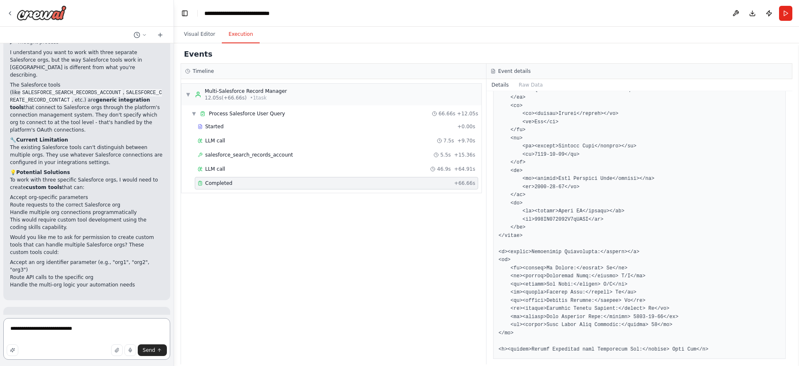
click at [71, 331] on textarea "**********" at bounding box center [86, 339] width 167 height 42
drag, startPoint x: 96, startPoint y: 336, endPoint x: 0, endPoint y: 336, distance: 95.7
click at [0, 336] on div "Create an Agent Which will be accepting the input as the userQuery Based on the…" at bounding box center [87, 183] width 174 height 366
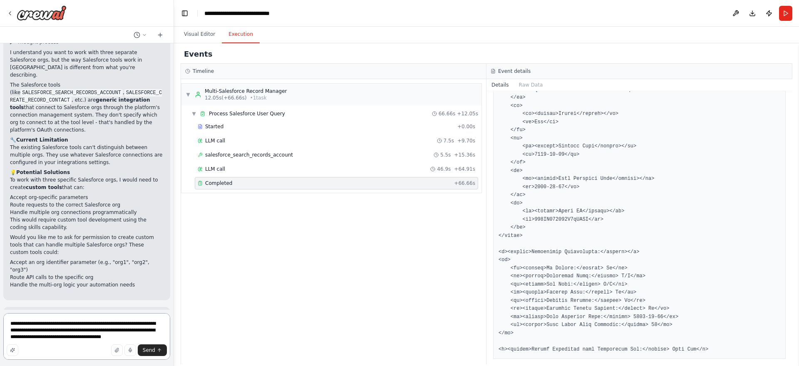
type textarea "**********"
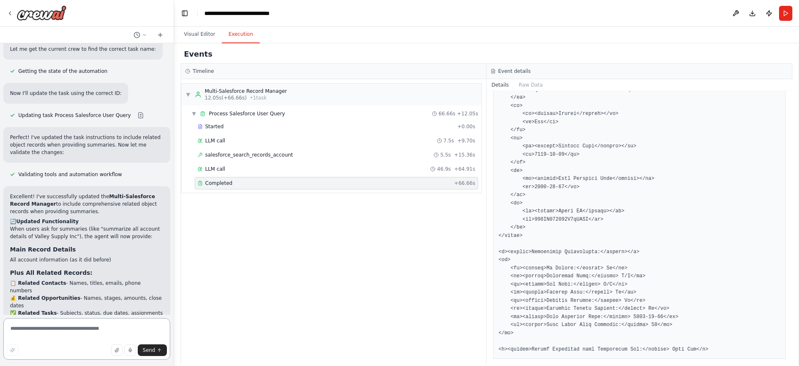
scroll to position [2201, 0]
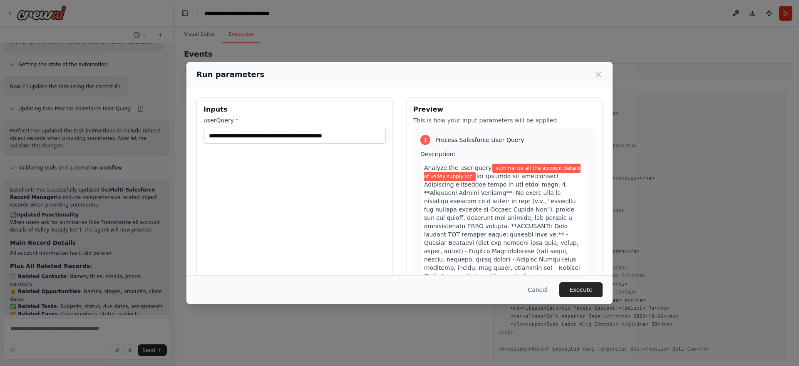
click at [589, 276] on div "Cancel Execute" at bounding box center [399, 289] width 426 height 29
click at [586, 282] on button "Execute" at bounding box center [580, 289] width 43 height 15
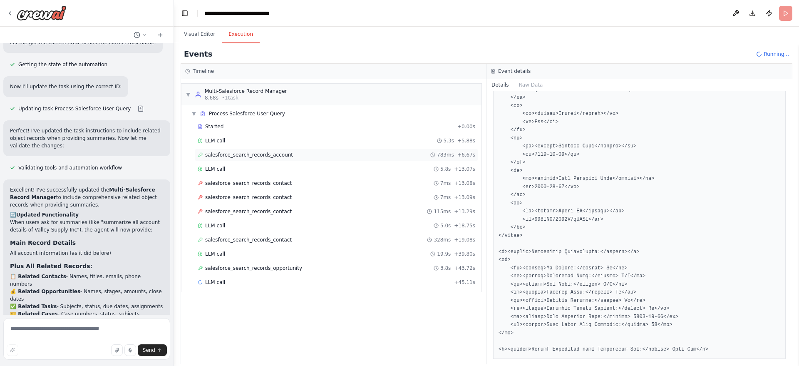
click at [296, 153] on div "salesforce_search_records_account 783ms + 6.67s" at bounding box center [336, 154] width 277 height 7
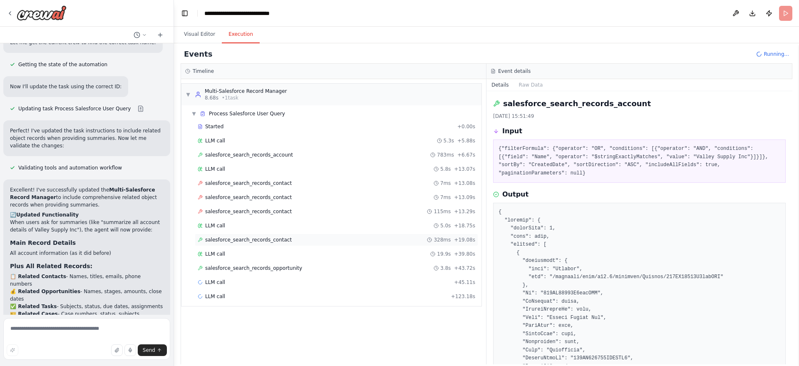
click at [284, 240] on div "salesforce_search_records_contact 328ms + 19.08s" at bounding box center [336, 239] width 277 height 7
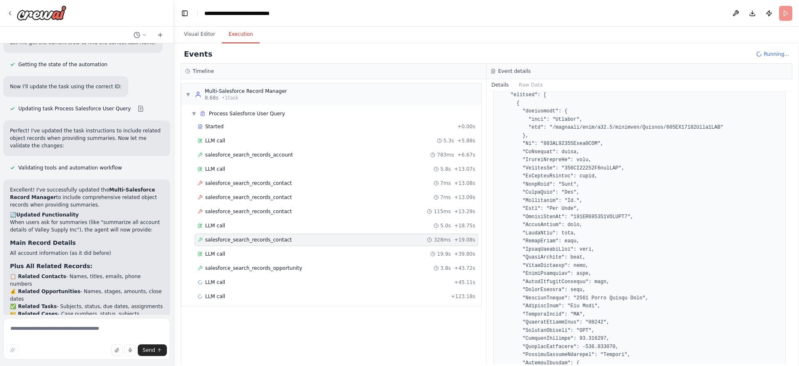
scroll to position [150, 0]
click at [311, 266] on div "salesforce_search_records_opportunity 3.8s + 43.72s" at bounding box center [336, 268] width 277 height 7
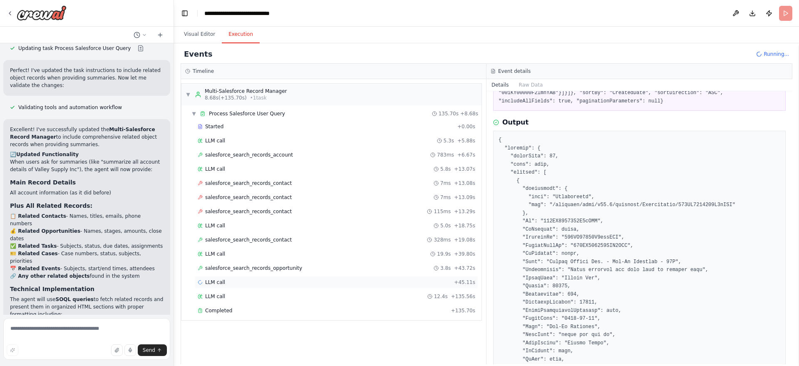
scroll to position [2201, 0]
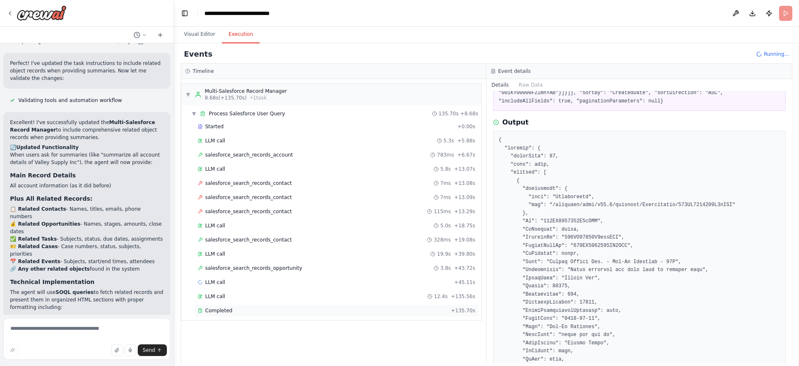
click at [343, 308] on div "Completed" at bounding box center [323, 310] width 250 height 7
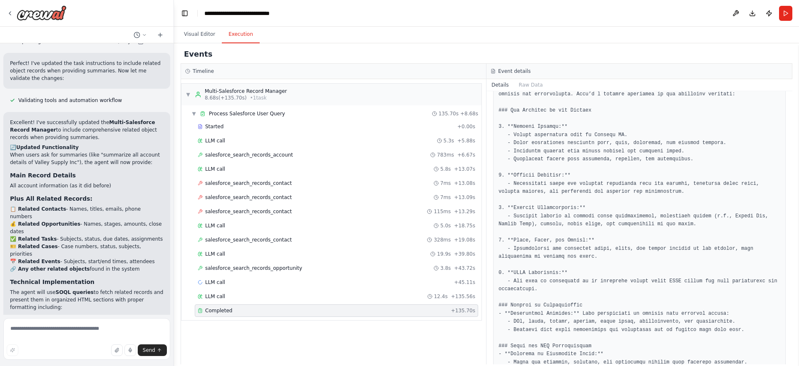
scroll to position [272, 0]
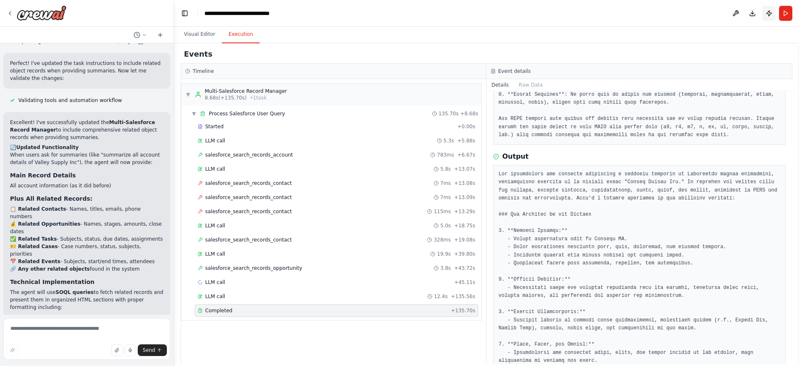
click at [768, 15] on button "Publish" at bounding box center [768, 13] width 13 height 15
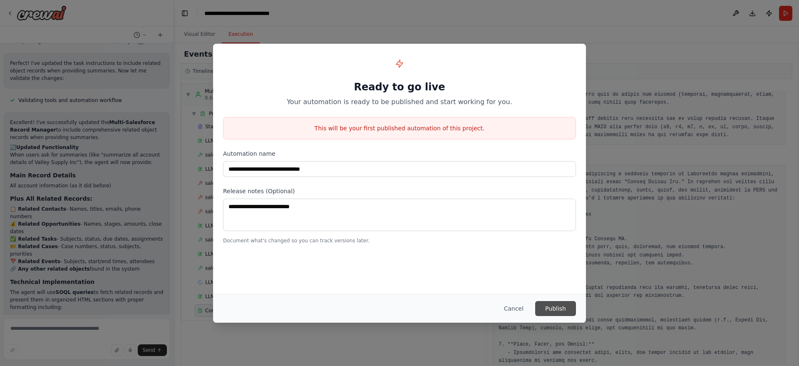
click at [544, 302] on button "Publish" at bounding box center [555, 308] width 41 height 15
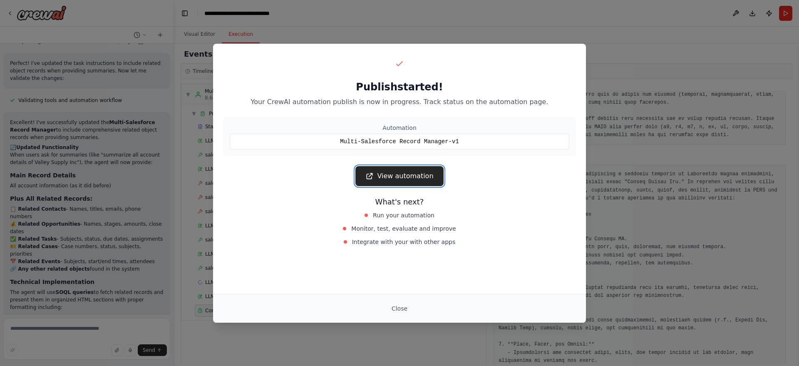
click at [393, 178] on link "View automation" at bounding box center [399, 176] width 88 height 20
click at [401, 308] on button "Close" at bounding box center [399, 308] width 29 height 15
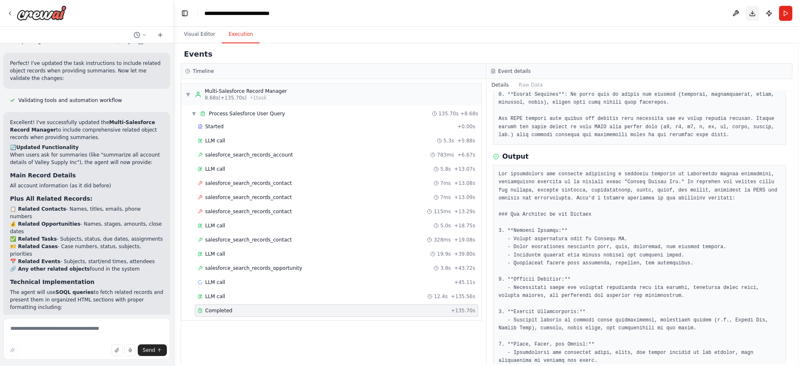
click at [752, 10] on button "Download" at bounding box center [751, 13] width 13 height 15
click at [752, 10] on header "**********" at bounding box center [486, 13] width 625 height 27
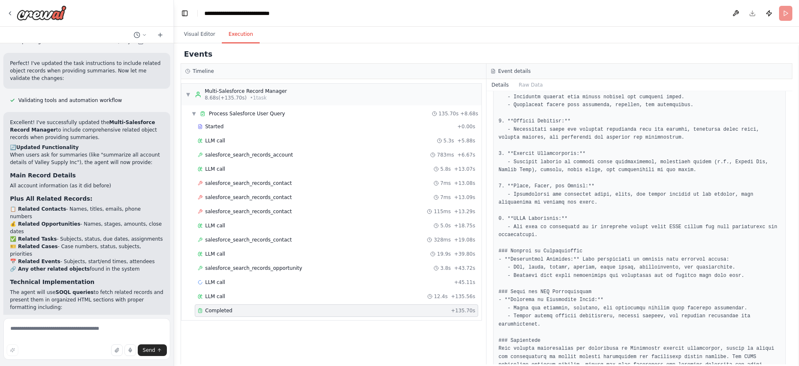
scroll to position [461, 0]
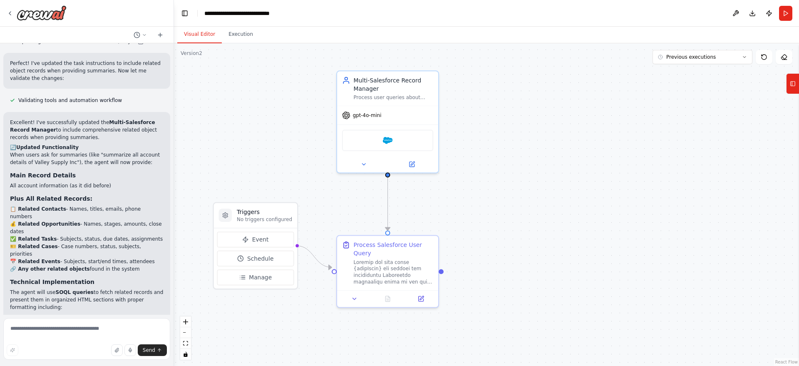
click at [195, 37] on button "Visual Editor" at bounding box center [199, 34] width 45 height 17
drag, startPoint x: 797, startPoint y: 71, endPoint x: 797, endPoint y: 78, distance: 6.7
click at [797, 78] on div "Create an Agent Which will be accepting the input as the userQuery Based on the…" at bounding box center [399, 183] width 799 height 366
click at [797, 78] on button "Tools" at bounding box center [792, 83] width 13 height 21
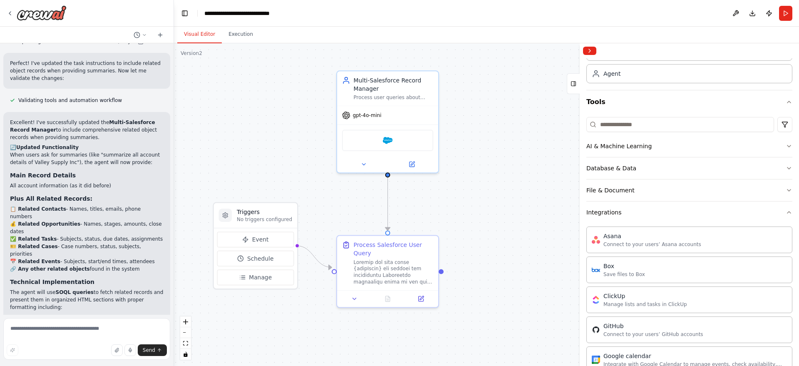
scroll to position [35, 0]
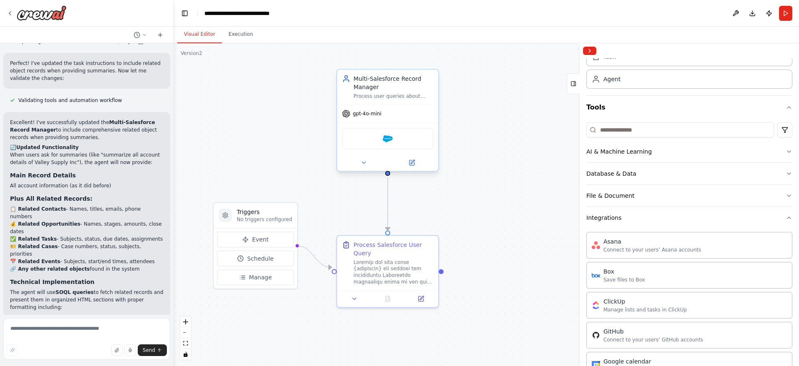
click at [375, 119] on div "gpt-4o-mini" at bounding box center [387, 113] width 101 height 18
click at [417, 164] on button at bounding box center [412, 163] width 47 height 10
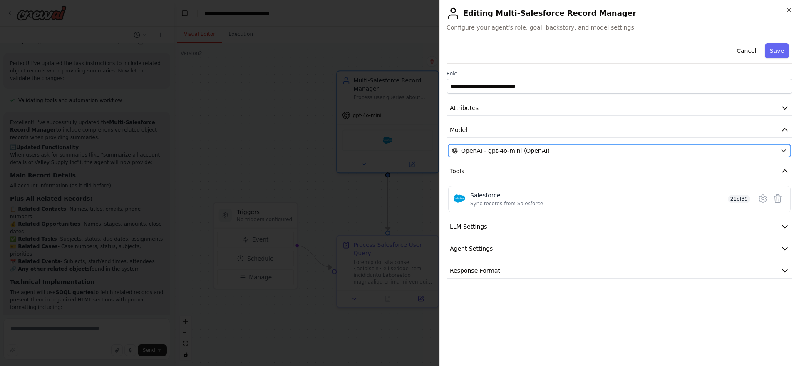
click at [502, 150] on span "OpenAI - gpt-4o-mini (OpenAI)" at bounding box center [505, 150] width 89 height 8
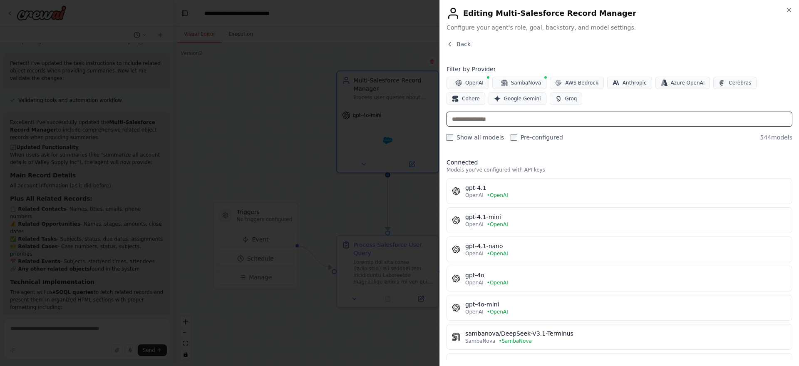
click at [475, 123] on input "text" at bounding box center [619, 118] width 346 height 15
click at [488, 95] on button "Google Gemini" at bounding box center [517, 98] width 58 height 12
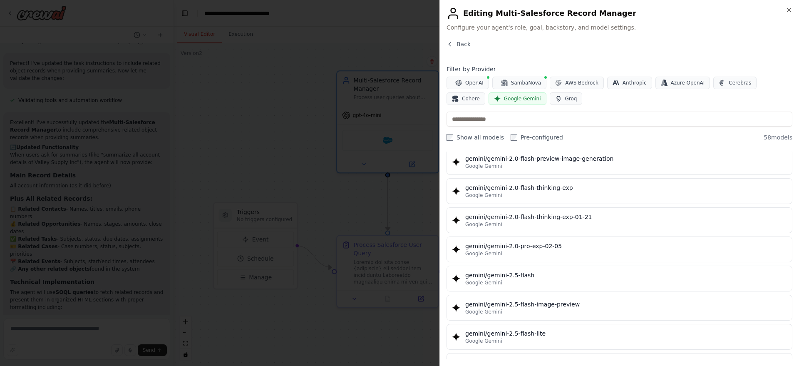
scroll to position [612, 0]
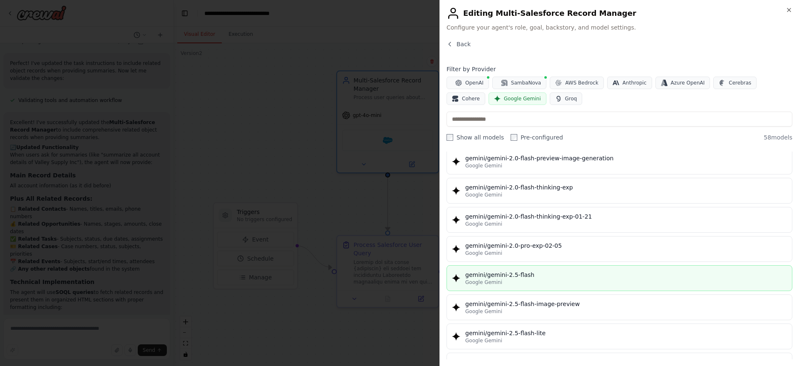
click at [523, 272] on div "gemini/gemini-2.5-flash" at bounding box center [626, 274] width 322 height 8
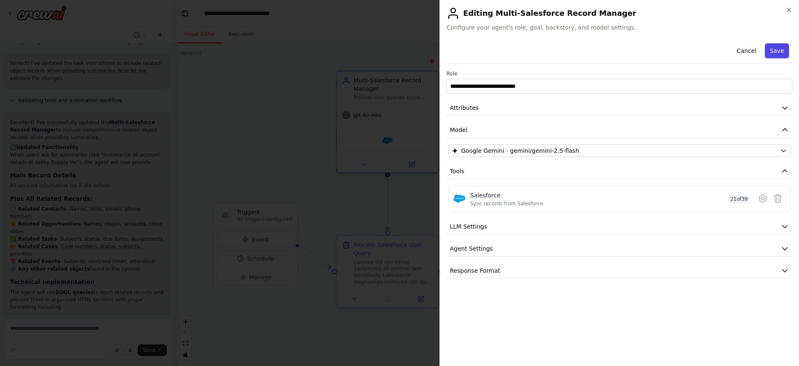
click at [776, 52] on button "Save" at bounding box center [777, 50] width 24 height 15
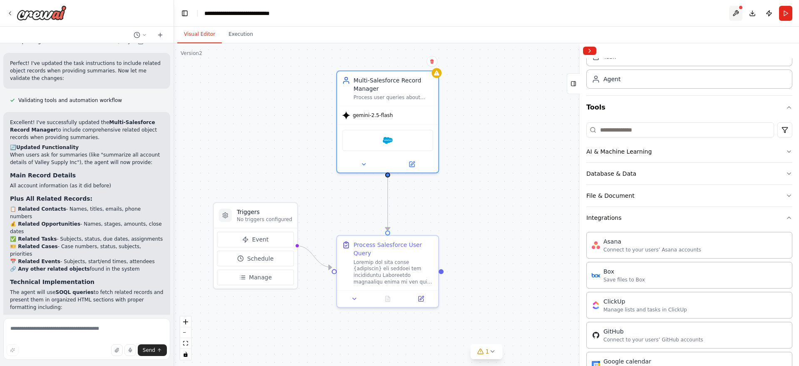
click at [730, 15] on button at bounding box center [735, 13] width 13 height 15
click at [734, 9] on div at bounding box center [735, 13] width 13 height 15
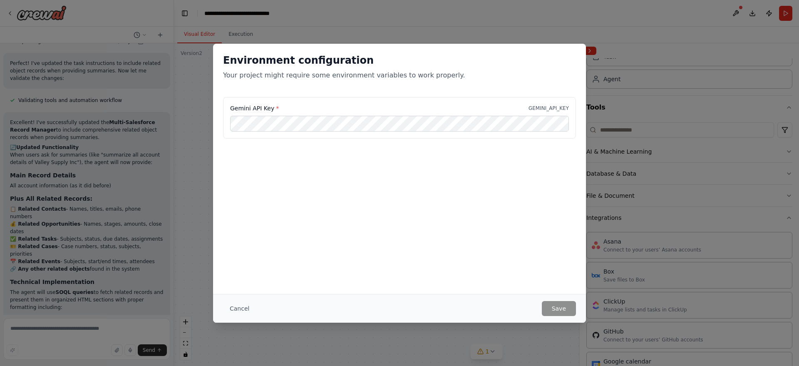
click at [741, 17] on div "Environment configuration Your project might require some environment variables…" at bounding box center [399, 183] width 799 height 366
click at [568, 306] on button "Save" at bounding box center [559, 308] width 34 height 15
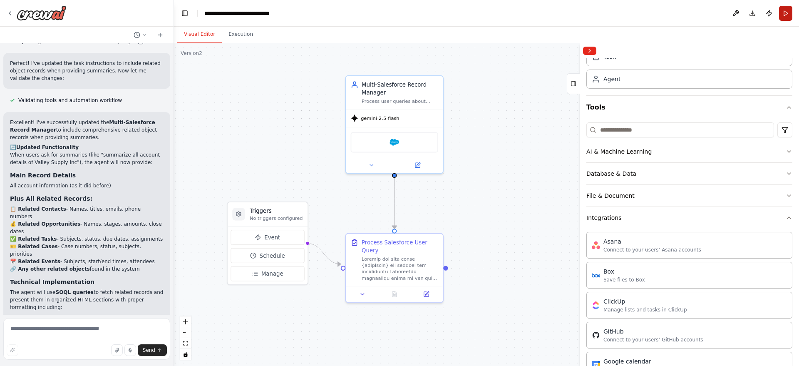
click at [785, 11] on button "Run" at bounding box center [785, 13] width 13 height 15
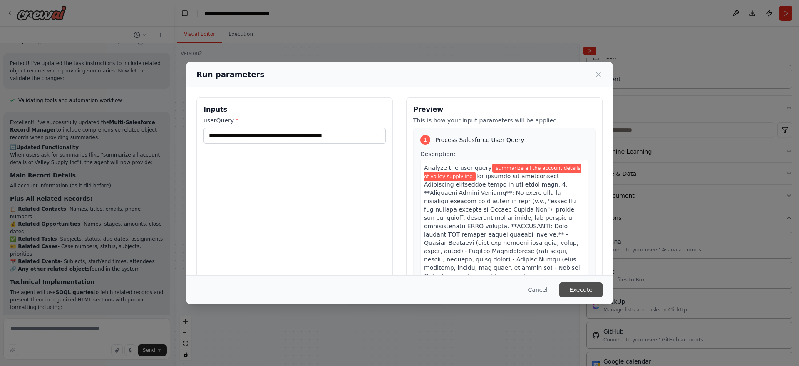
click at [582, 287] on button "Execute" at bounding box center [580, 289] width 43 height 15
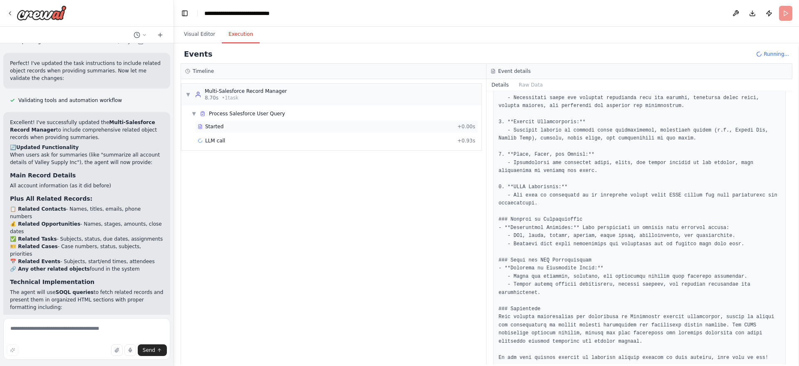
click at [268, 129] on div "Started" at bounding box center [326, 126] width 256 height 7
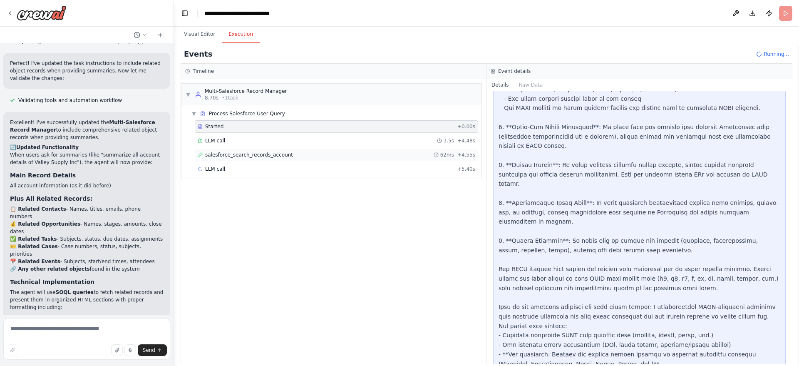
click at [264, 154] on span "salesforce_search_records_account" at bounding box center [249, 154] width 88 height 7
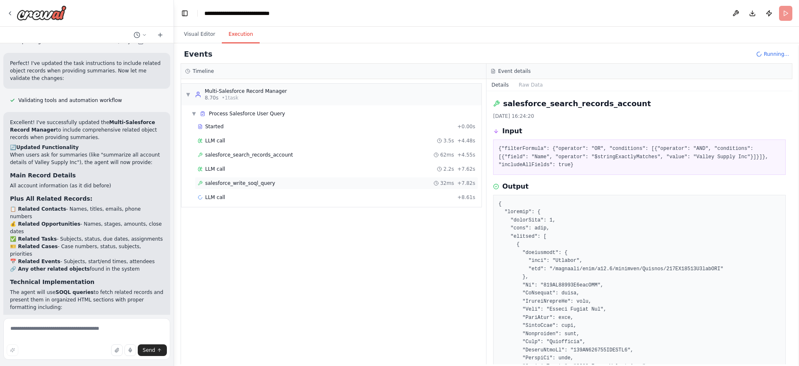
click at [269, 183] on div "salesforce_write_soql_query 32ms + 7.82s" at bounding box center [336, 183] width 277 height 7
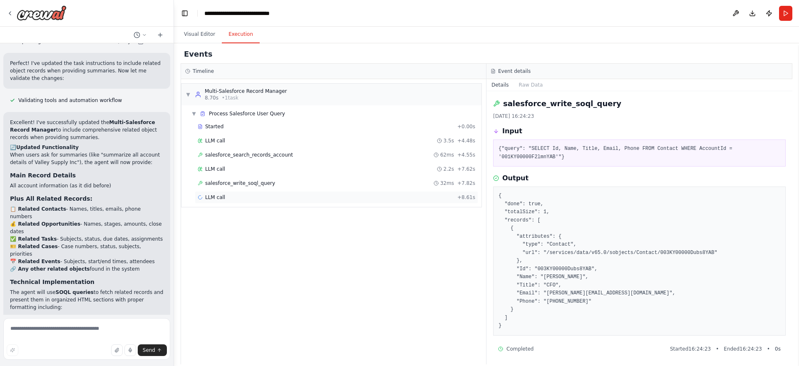
click at [256, 199] on div "LLM call + 8.61s" at bounding box center [336, 197] width 277 height 7
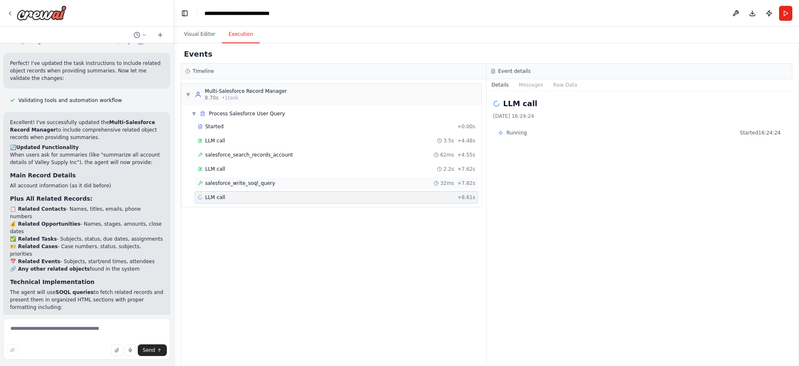
click at [256, 185] on span "salesforce_write_soql_query" at bounding box center [240, 183] width 70 height 7
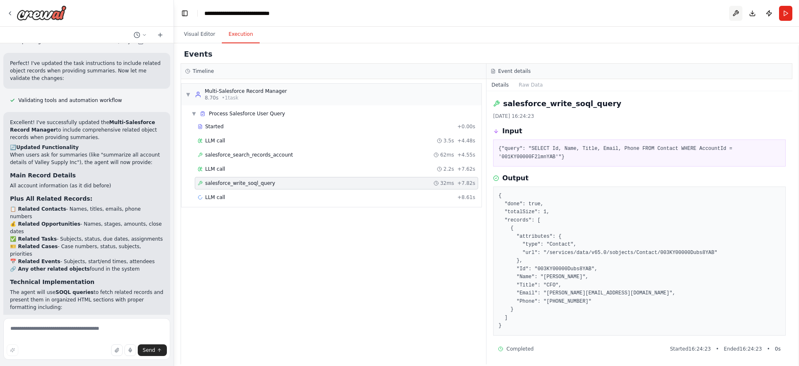
click at [737, 17] on button at bounding box center [735, 13] width 13 height 15
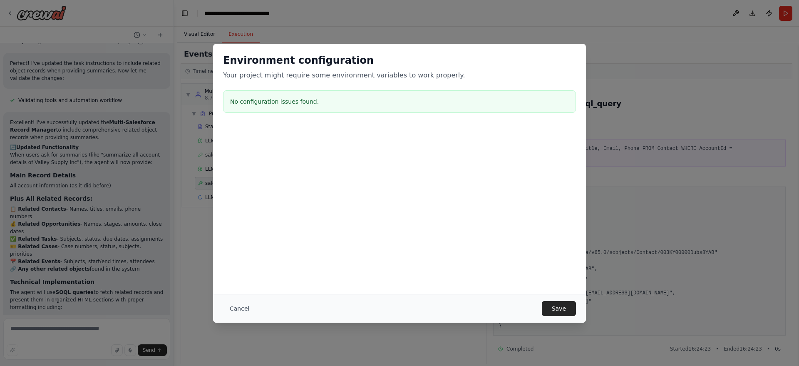
click at [204, 29] on div "Environment configuration Your project might require some environment variables…" at bounding box center [399, 183] width 799 height 366
click at [241, 318] on div "Cancel Save" at bounding box center [399, 308] width 373 height 29
click at [241, 311] on button "Cancel" at bounding box center [239, 308] width 33 height 15
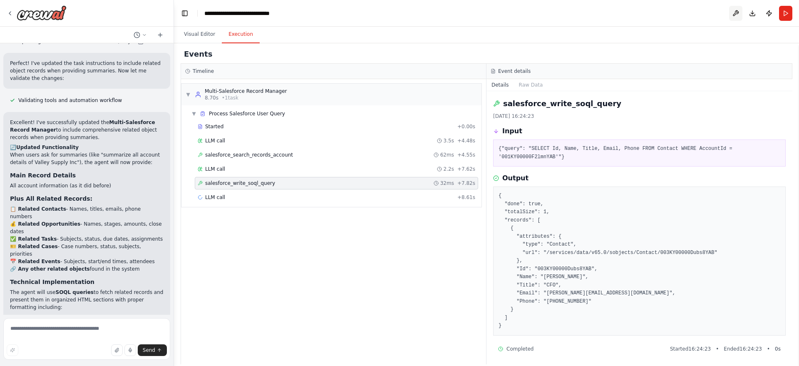
click at [735, 12] on button at bounding box center [735, 13] width 13 height 15
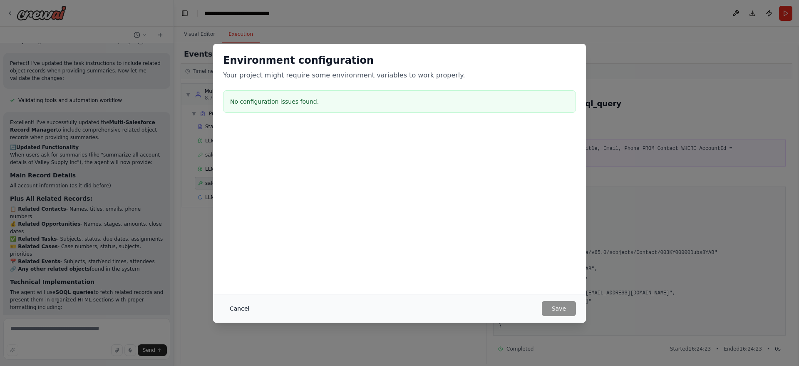
click at [229, 307] on button "Cancel" at bounding box center [239, 308] width 33 height 15
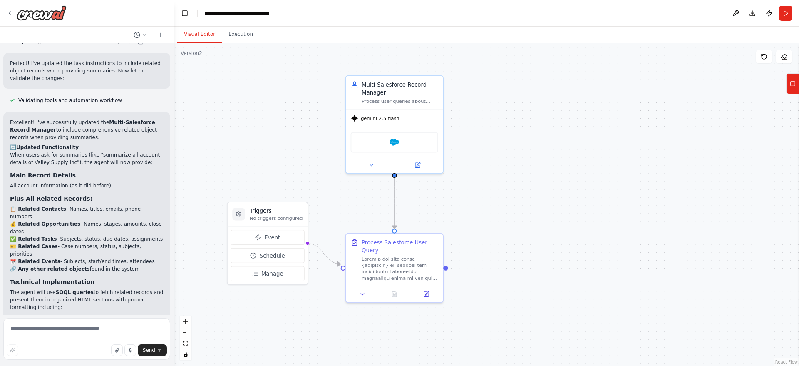
click at [196, 30] on button "Visual Editor" at bounding box center [199, 34] width 45 height 17
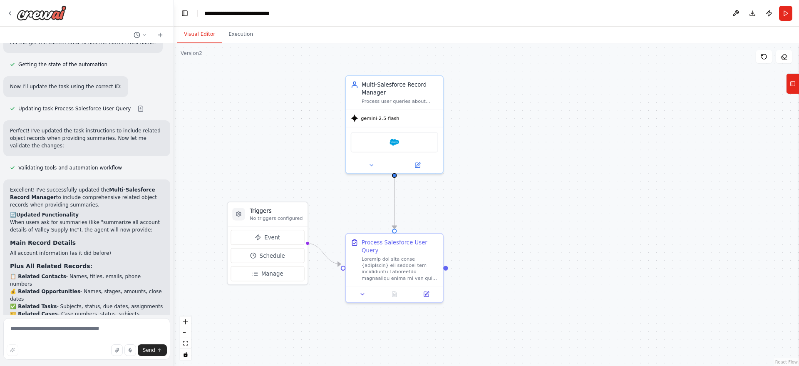
scroll to position [2166, 0]
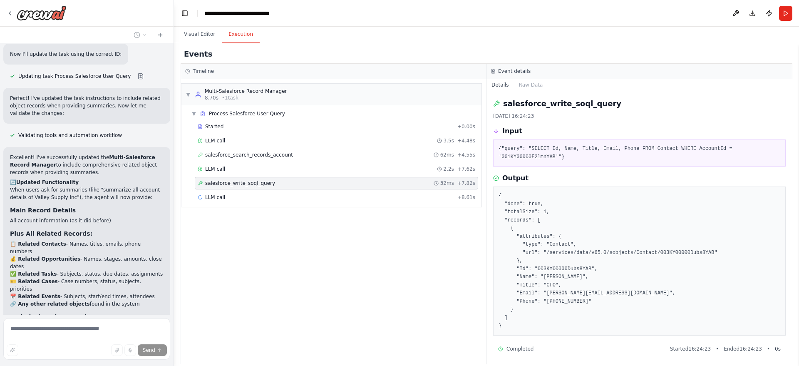
click at [233, 30] on button "Execution" at bounding box center [241, 34] width 38 height 17
click at [789, 16] on button "Run" at bounding box center [785, 13] width 13 height 15
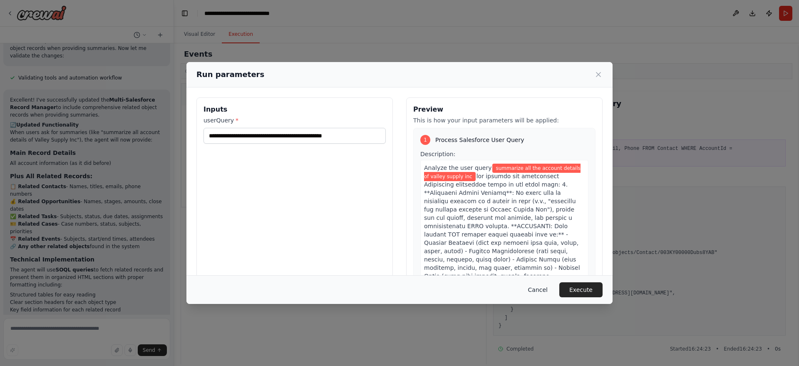
click at [545, 293] on button "Cancel" at bounding box center [537, 289] width 33 height 15
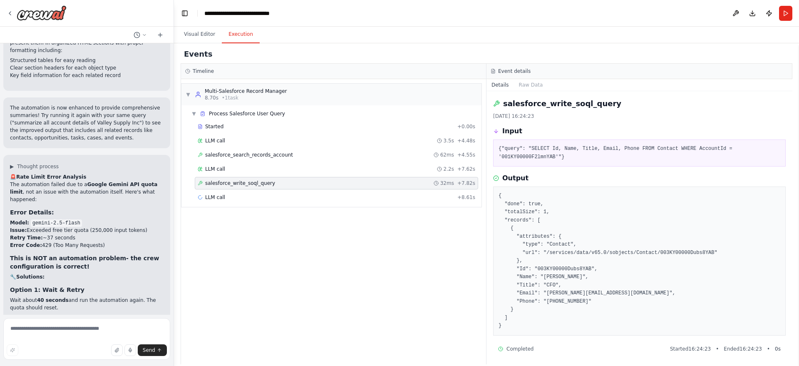
scroll to position [2465, 0]
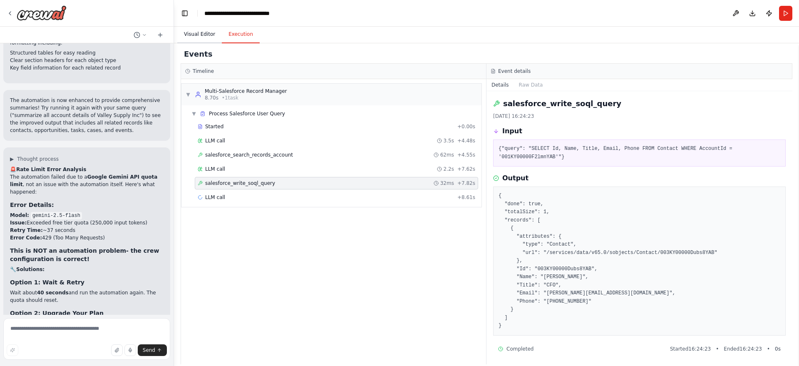
click at [196, 38] on button "Visual Editor" at bounding box center [199, 34] width 45 height 17
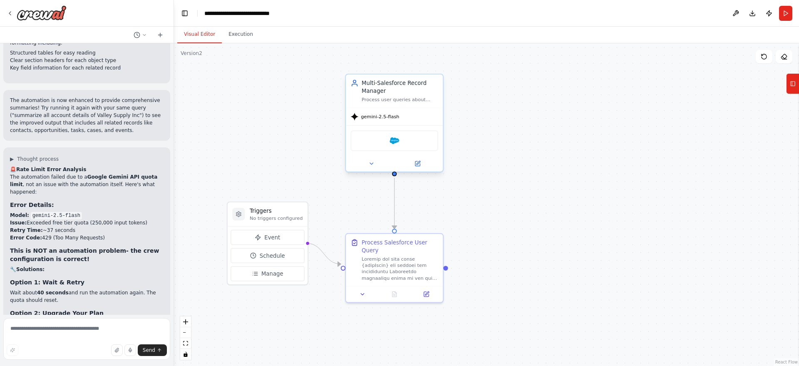
click at [416, 143] on div "Salesforce" at bounding box center [394, 140] width 87 height 20
click at [422, 166] on button at bounding box center [417, 164] width 45 height 10
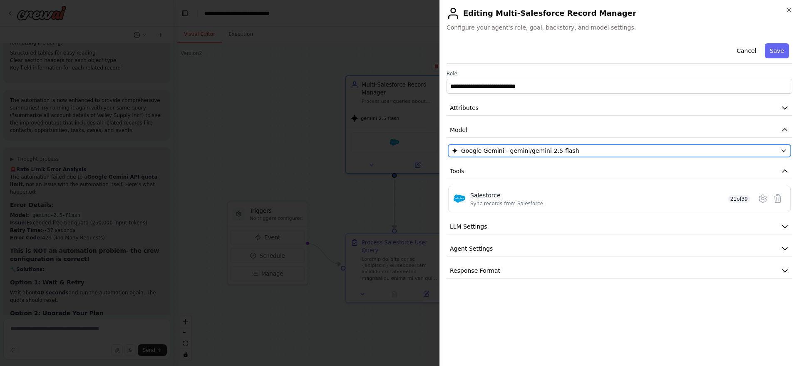
click at [546, 151] on span "Google Gemini - gemini/gemini-2.5-flash" at bounding box center [520, 150] width 118 height 8
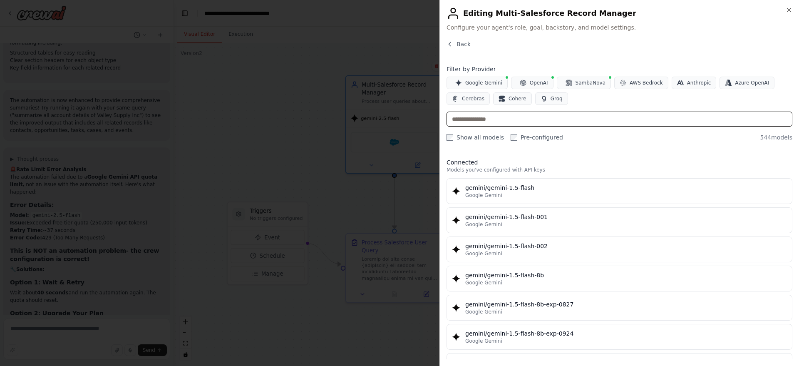
click at [502, 122] on input "text" at bounding box center [619, 118] width 346 height 15
paste input "**********"
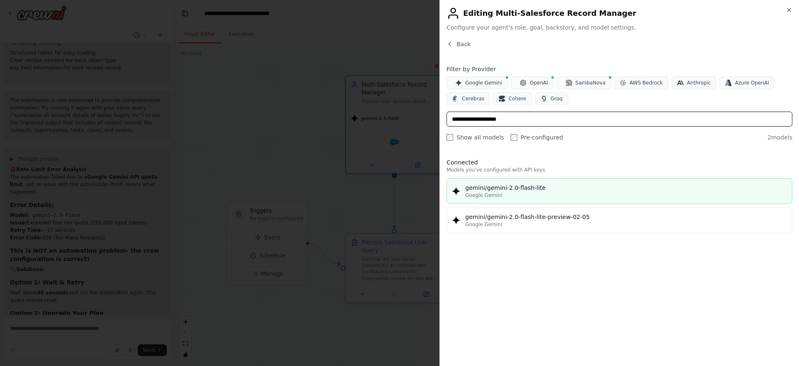
type input "**********"
click at [506, 193] on div "Google Gemini" at bounding box center [626, 195] width 322 height 7
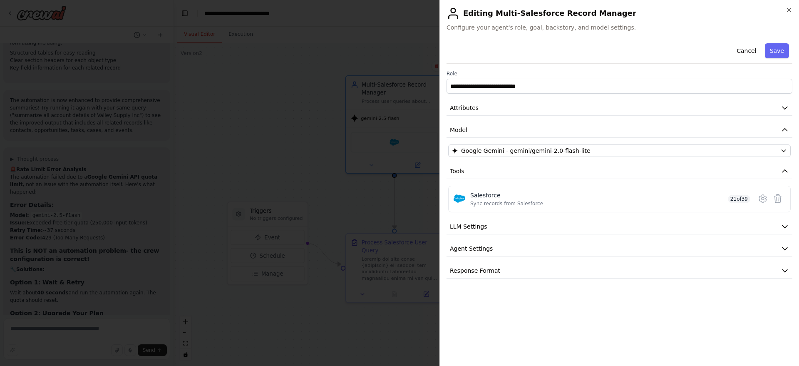
click at [557, 294] on div "**********" at bounding box center [619, 199] width 346 height 319
click at [772, 51] on button "Save" at bounding box center [777, 50] width 24 height 15
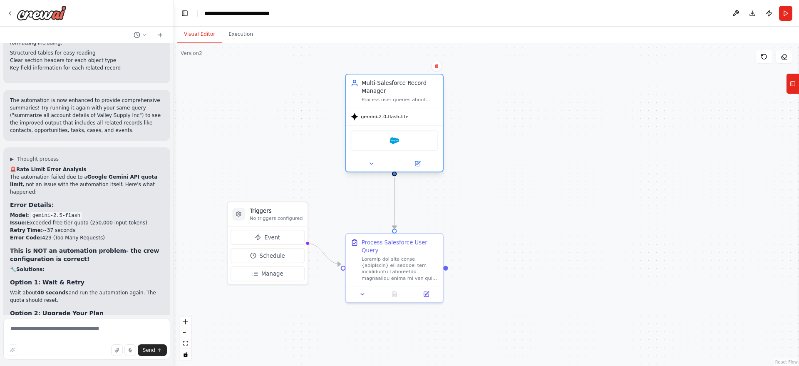
click at [426, 101] on div "Process user queries about Salesforce operations and provide formatted HTML res…" at bounding box center [399, 100] width 77 height 6
click at [737, 18] on button at bounding box center [735, 13] width 13 height 15
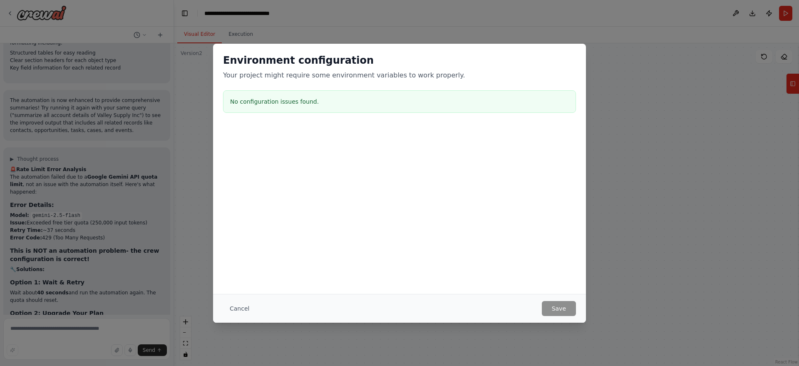
click at [497, 98] on h3 "No configuration issues found." at bounding box center [399, 101] width 339 height 8
click at [239, 305] on button "Cancel" at bounding box center [239, 308] width 33 height 15
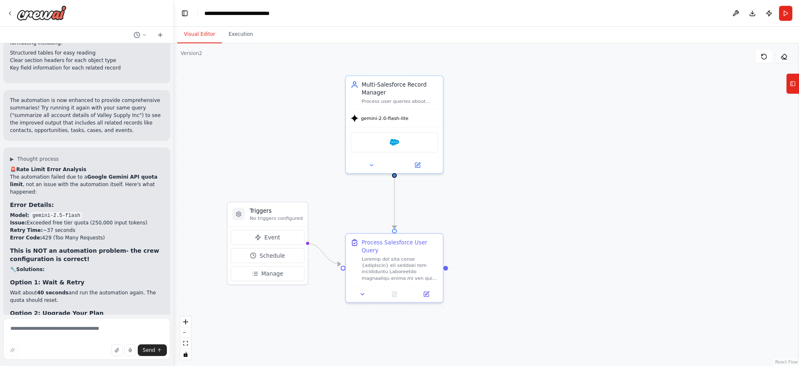
click at [781, 54] on icon at bounding box center [783, 56] width 7 height 7
click at [56, 346] on div "Send" at bounding box center [87, 350] width 160 height 12
click at [54, 337] on textarea at bounding box center [86, 339] width 167 height 42
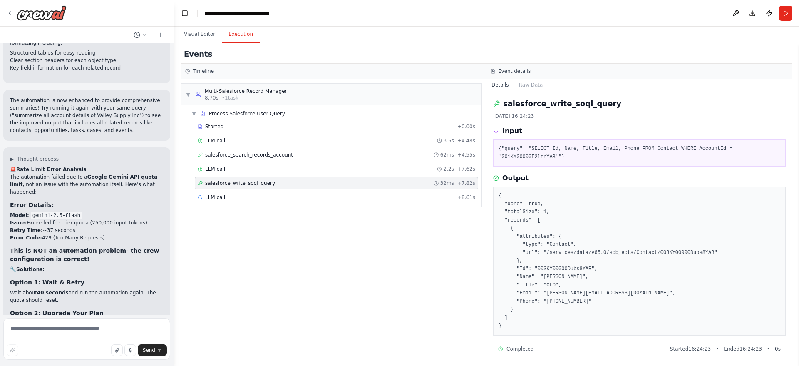
click at [234, 34] on button "Execution" at bounding box center [241, 34] width 38 height 17
click at [179, 15] on button "Toggle Left Sidebar" at bounding box center [185, 13] width 12 height 12
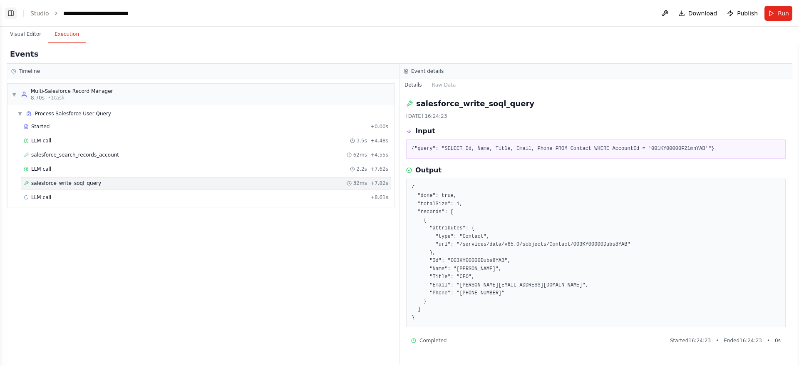
click at [179, 15] on header "**********" at bounding box center [399, 13] width 799 height 27
click at [669, 15] on button at bounding box center [664, 13] width 13 height 15
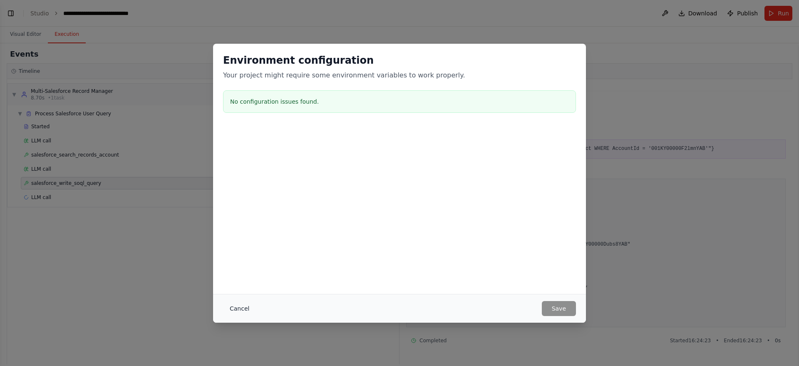
click at [232, 314] on button "Cancel" at bounding box center [239, 308] width 33 height 15
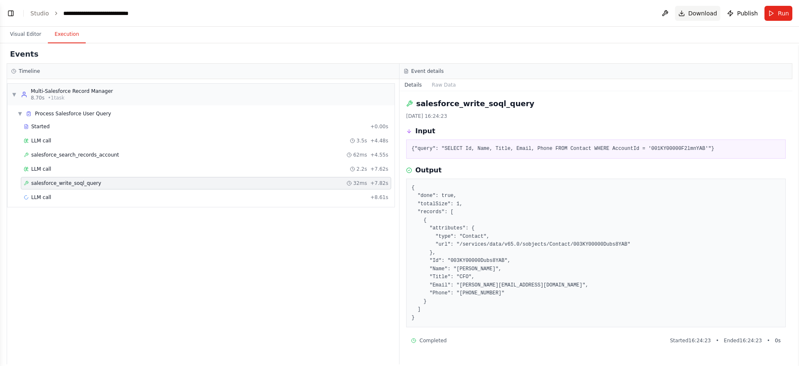
click at [704, 12] on span "Download" at bounding box center [702, 13] width 29 height 8
click at [685, 194] on pre "{ "done": true, "totalSize": 1, "records": [ { "attributes": { "type": "Contact…" at bounding box center [595, 253] width 369 height 138
click at [16, 17] on button "Toggle Left Sidebar" at bounding box center [11, 13] width 12 height 12
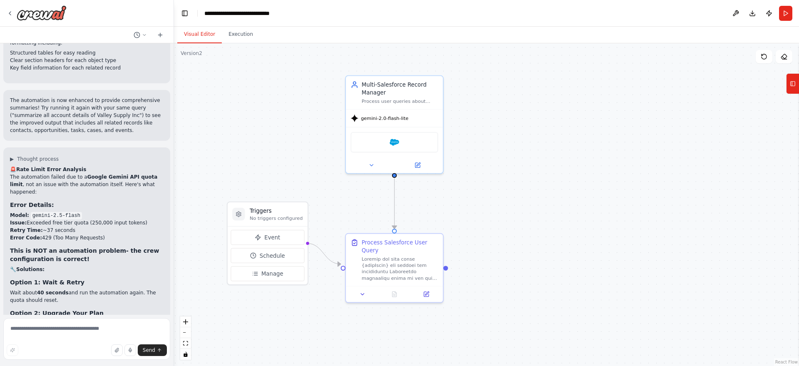
click at [204, 40] on button "Visual Editor" at bounding box center [199, 34] width 45 height 17
click at [784, 14] on button "Run" at bounding box center [785, 13] width 13 height 15
click at [765, 56] on icon at bounding box center [763, 56] width 7 height 7
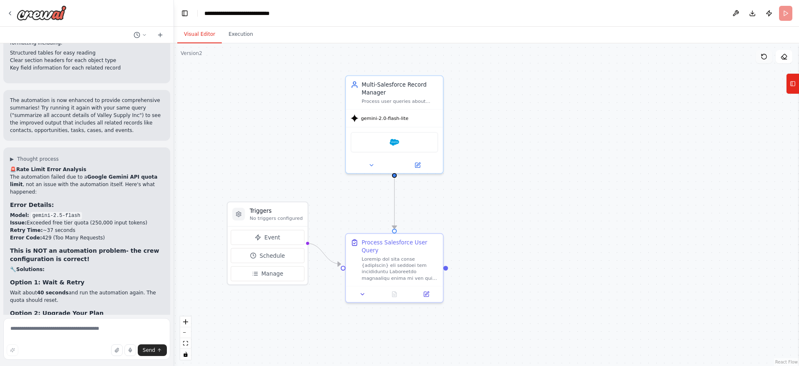
click at [765, 56] on body "Create an Agent Which will be accepting the input as the userQuery Based on the…" at bounding box center [399, 183] width 799 height 366
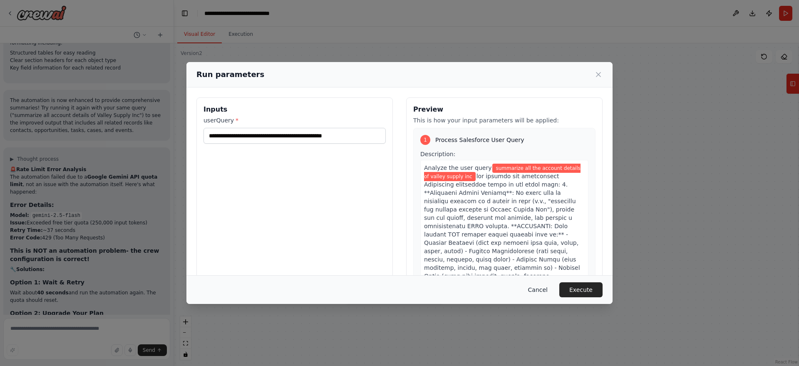
click at [544, 289] on button "Cancel" at bounding box center [537, 289] width 33 height 15
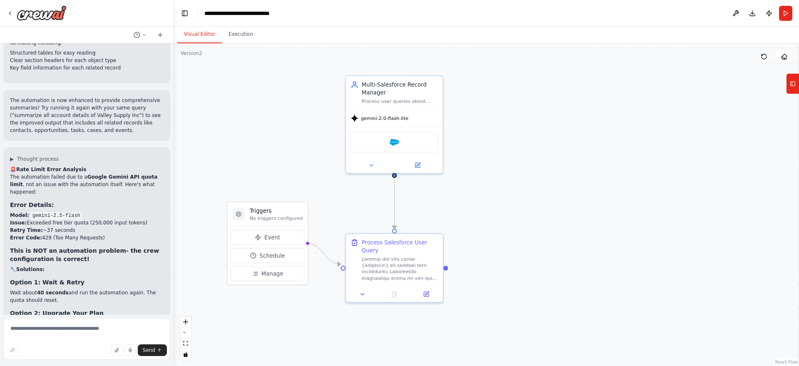
click at [764, 56] on icon at bounding box center [763, 56] width 7 height 7
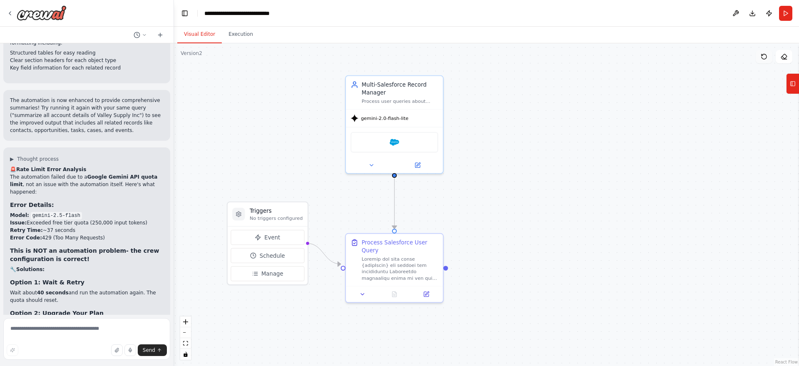
click at [764, 56] on icon at bounding box center [763, 56] width 7 height 7
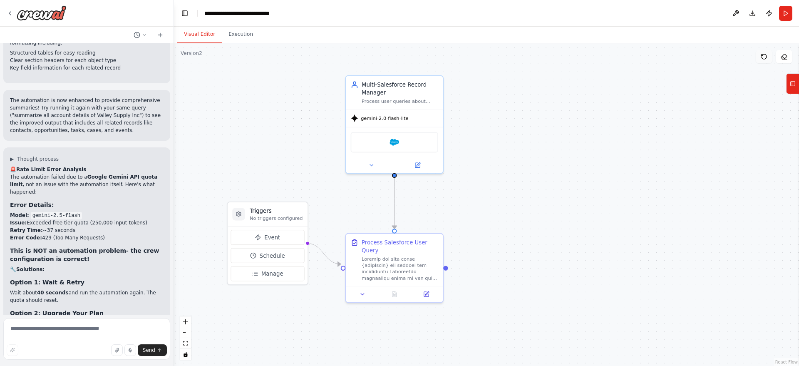
click at [764, 56] on icon at bounding box center [763, 56] width 7 height 7
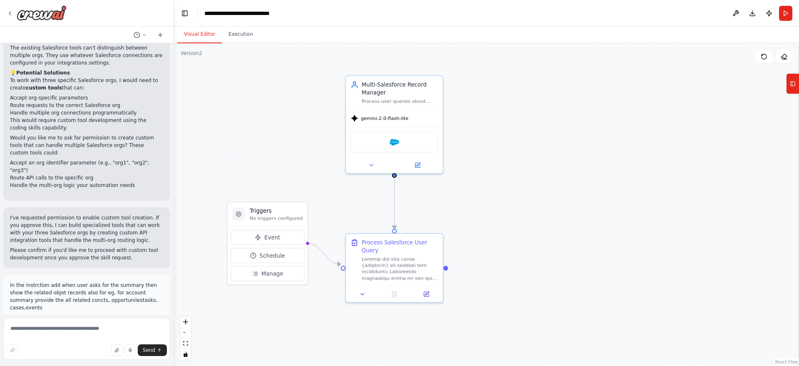
scroll to position [1744, 0]
click at [148, 318] on button "Restore" at bounding box center [153, 324] width 35 height 12
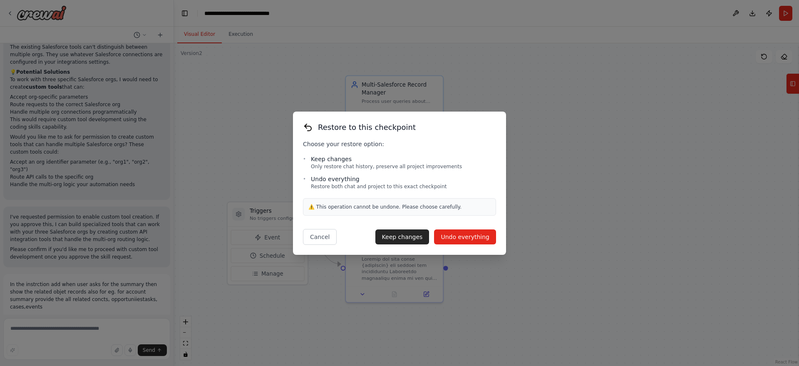
click at [465, 242] on button "Undo everything" at bounding box center [465, 236] width 62 height 15
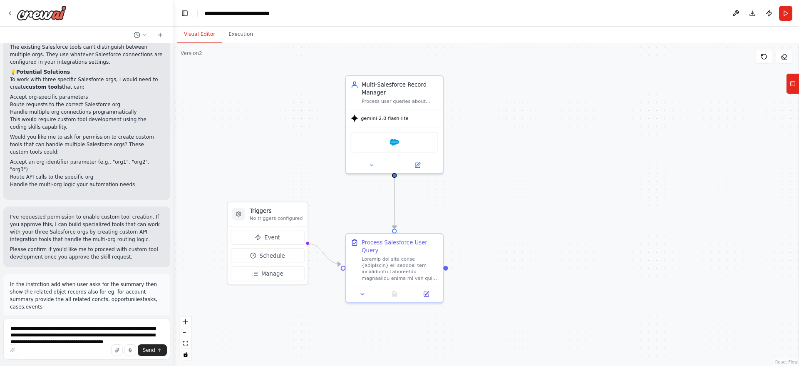
scroll to position [1581, 0]
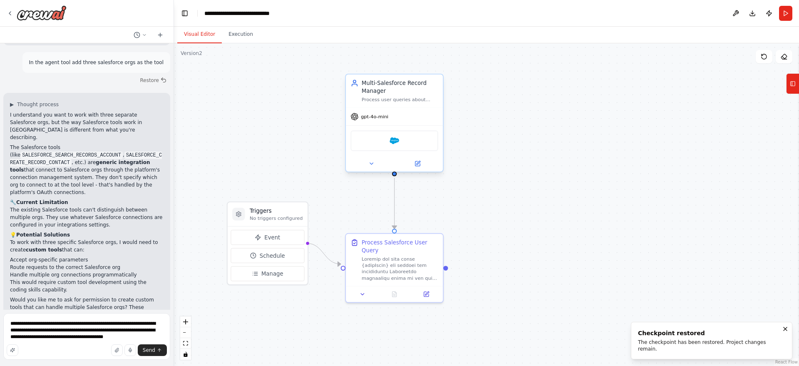
click at [403, 129] on div "Salesforce" at bounding box center [394, 140] width 97 height 30
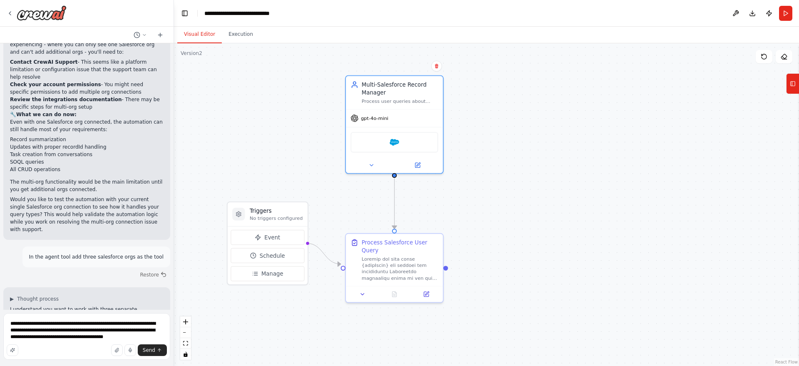
scroll to position [1386, 0]
click at [147, 269] on button "Restore" at bounding box center [153, 275] width 35 height 12
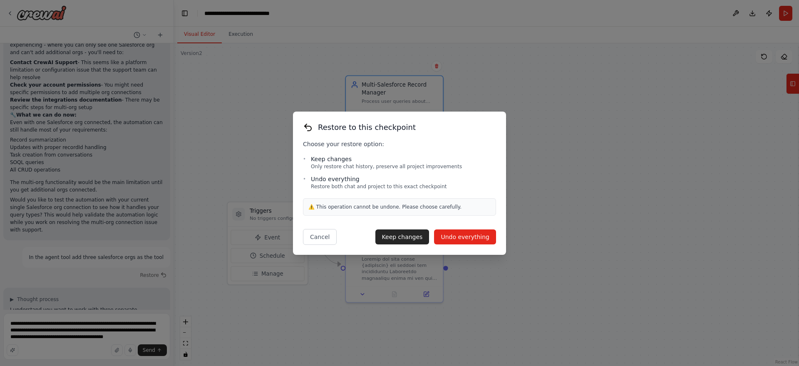
click at [473, 242] on button "Undo everything" at bounding box center [465, 236] width 62 height 15
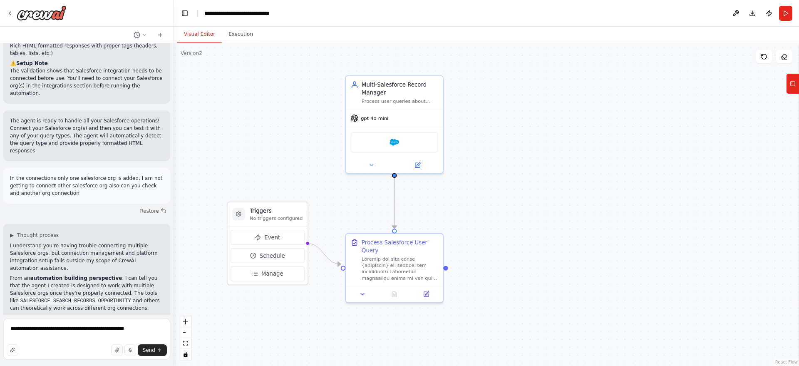
scroll to position [1108, 0]
click at [148, 203] on button "Restore" at bounding box center [153, 209] width 35 height 12
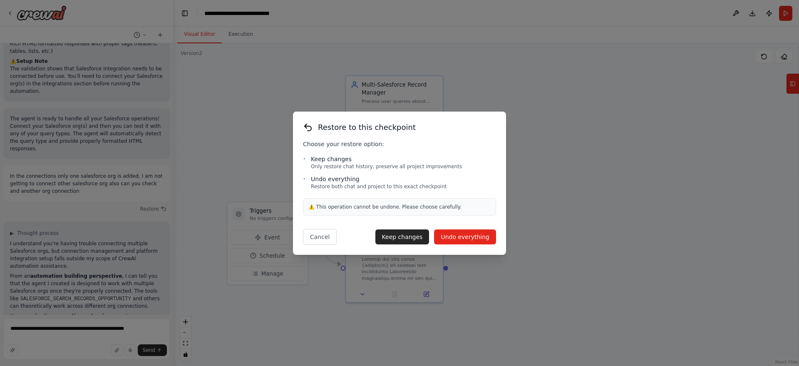
click at [476, 236] on button "Undo everything" at bounding box center [465, 236] width 62 height 15
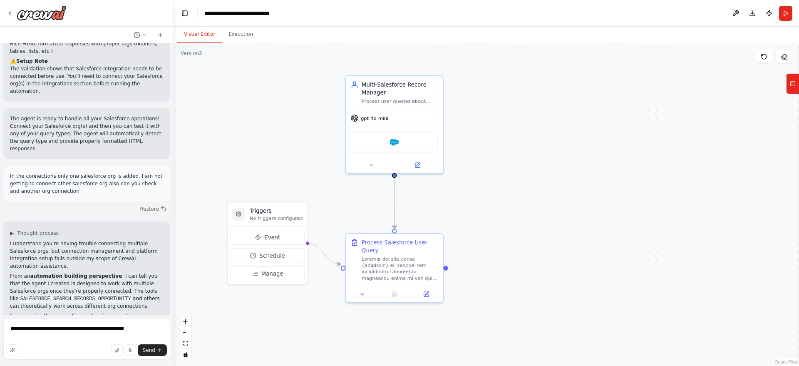
type textarea "**********"
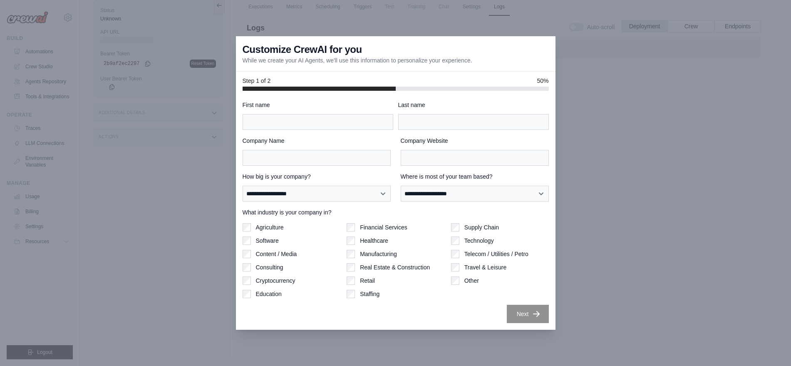
click at [344, 109] on label "First name" at bounding box center [318, 105] width 151 height 8
click at [344, 114] on input "First name" at bounding box center [318, 122] width 151 height 16
type input "****"
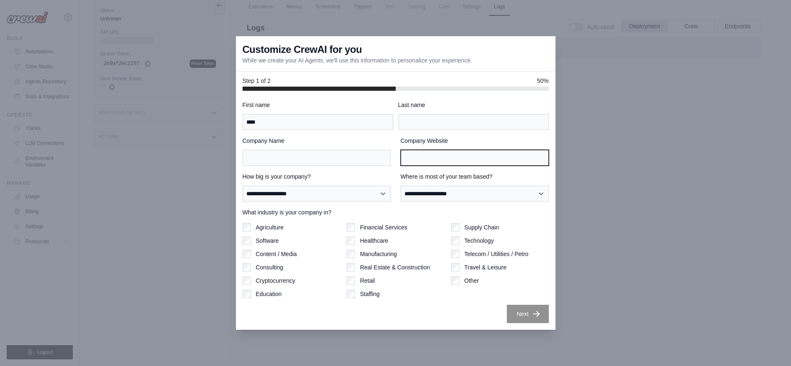
click at [496, 163] on input "Company Website" at bounding box center [475, 158] width 148 height 16
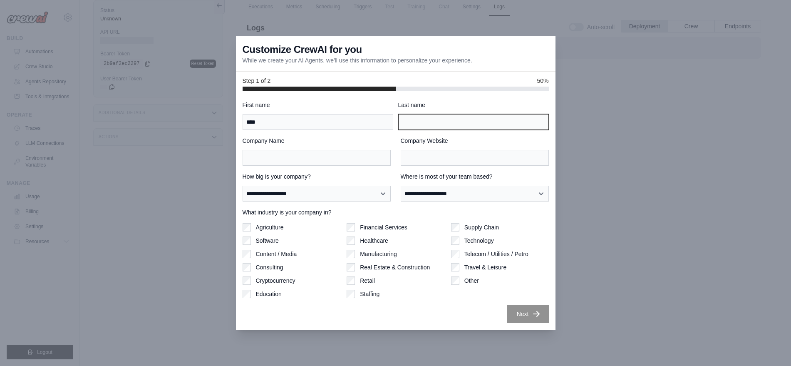
click at [436, 129] on input "Last name" at bounding box center [473, 122] width 151 height 16
type input "******"
click at [337, 176] on label "How big is your company?" at bounding box center [317, 176] width 148 height 8
click at [337, 186] on select "**********" at bounding box center [317, 194] width 148 height 16
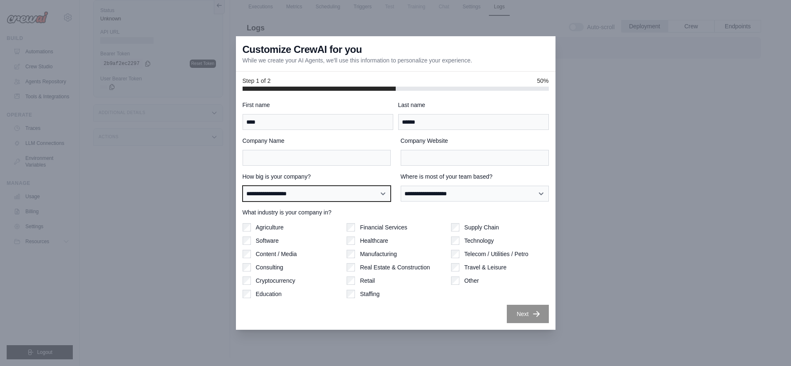
click at [347, 195] on select "**********" at bounding box center [317, 194] width 148 height 16
select select "**********"
click at [243, 186] on select "**********" at bounding box center [317, 194] width 148 height 16
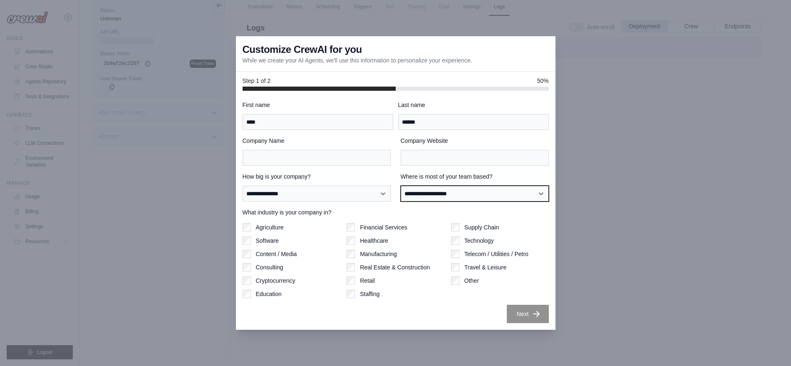
click at [442, 198] on select "**********" at bounding box center [475, 194] width 148 height 16
select select "**********"
click at [401, 186] on select "**********" at bounding box center [475, 194] width 148 height 16
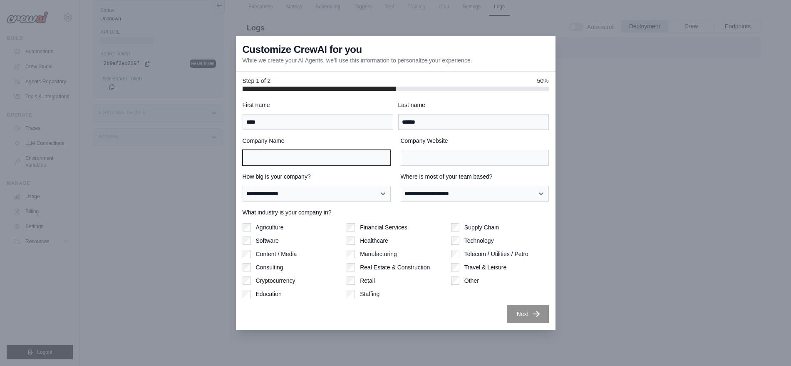
click at [339, 155] on input "Company Name" at bounding box center [317, 158] width 148 height 16
type input "**********"
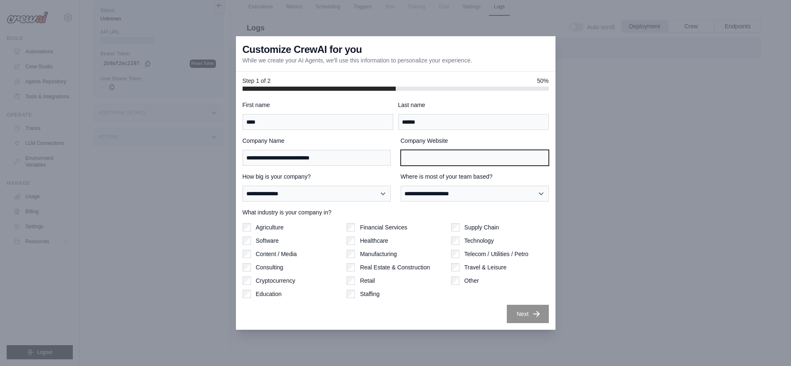
type input "**********"
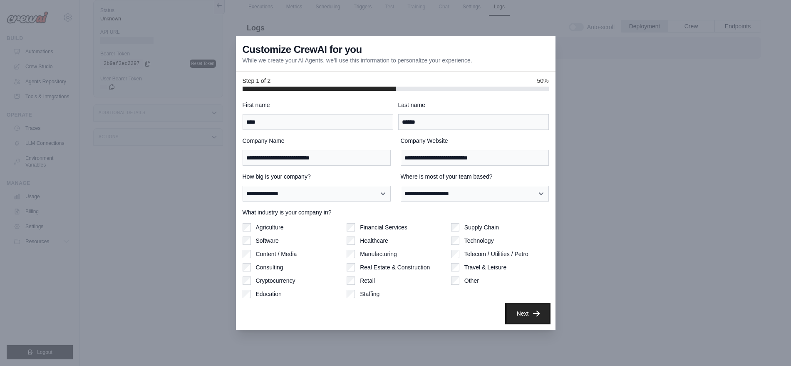
click at [523, 319] on button "Next" at bounding box center [528, 313] width 42 height 18
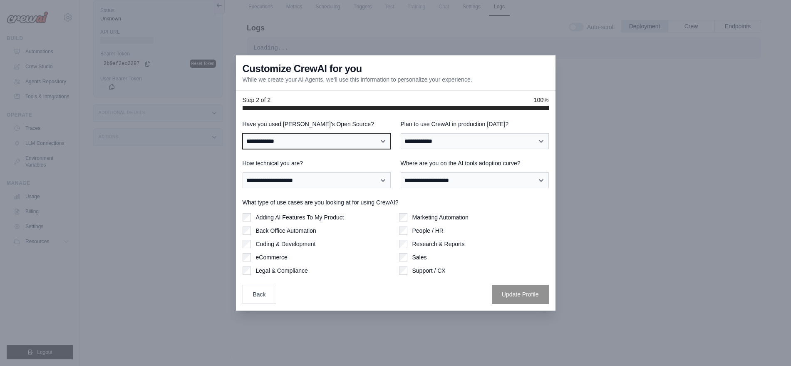
click at [316, 141] on select "**********" at bounding box center [317, 141] width 148 height 16
select select "**********"
click at [243, 133] on select "**********" at bounding box center [317, 141] width 148 height 16
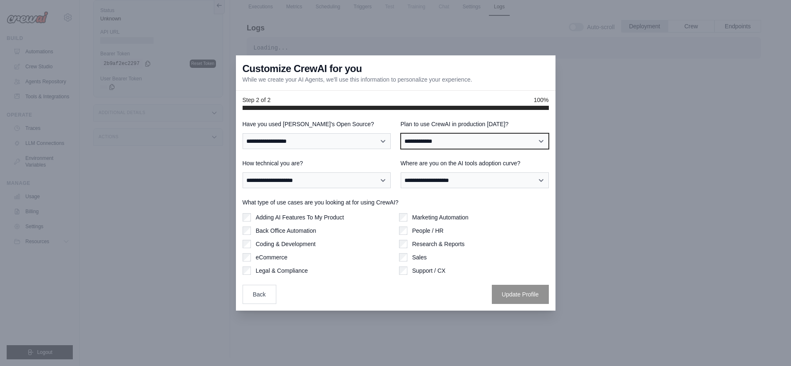
click at [415, 143] on select "**********" at bounding box center [475, 141] width 148 height 16
select select "****"
click at [401, 133] on select "**********" at bounding box center [475, 141] width 148 height 16
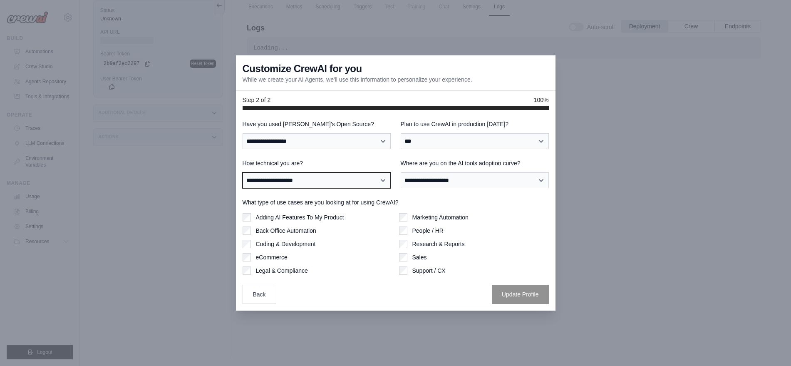
click at [356, 179] on select "**********" at bounding box center [317, 180] width 148 height 16
select select "**********"
click at [243, 172] on select "**********" at bounding box center [317, 180] width 148 height 16
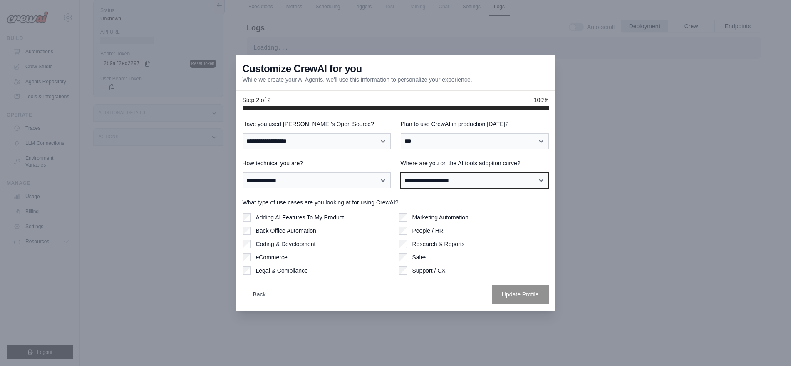
click at [438, 185] on select "**********" at bounding box center [475, 180] width 148 height 16
select select "**********"
click at [401, 172] on select "**********" at bounding box center [475, 180] width 148 height 16
click at [408, 258] on div "Sales" at bounding box center [474, 256] width 150 height 8
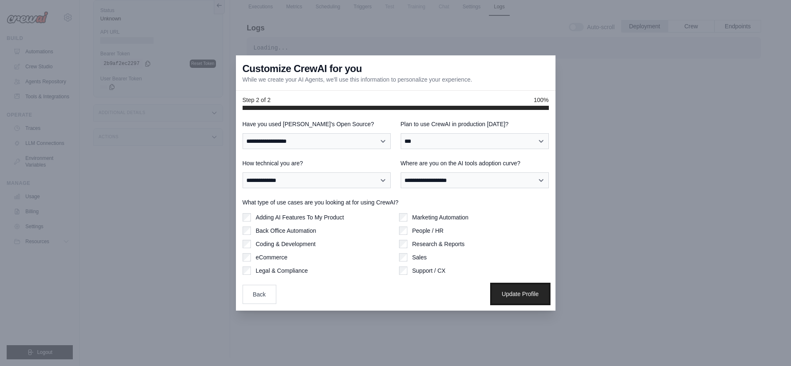
click at [509, 292] on button "Update Profile" at bounding box center [520, 293] width 57 height 19
